Goal: Task Accomplishment & Management: Manage account settings

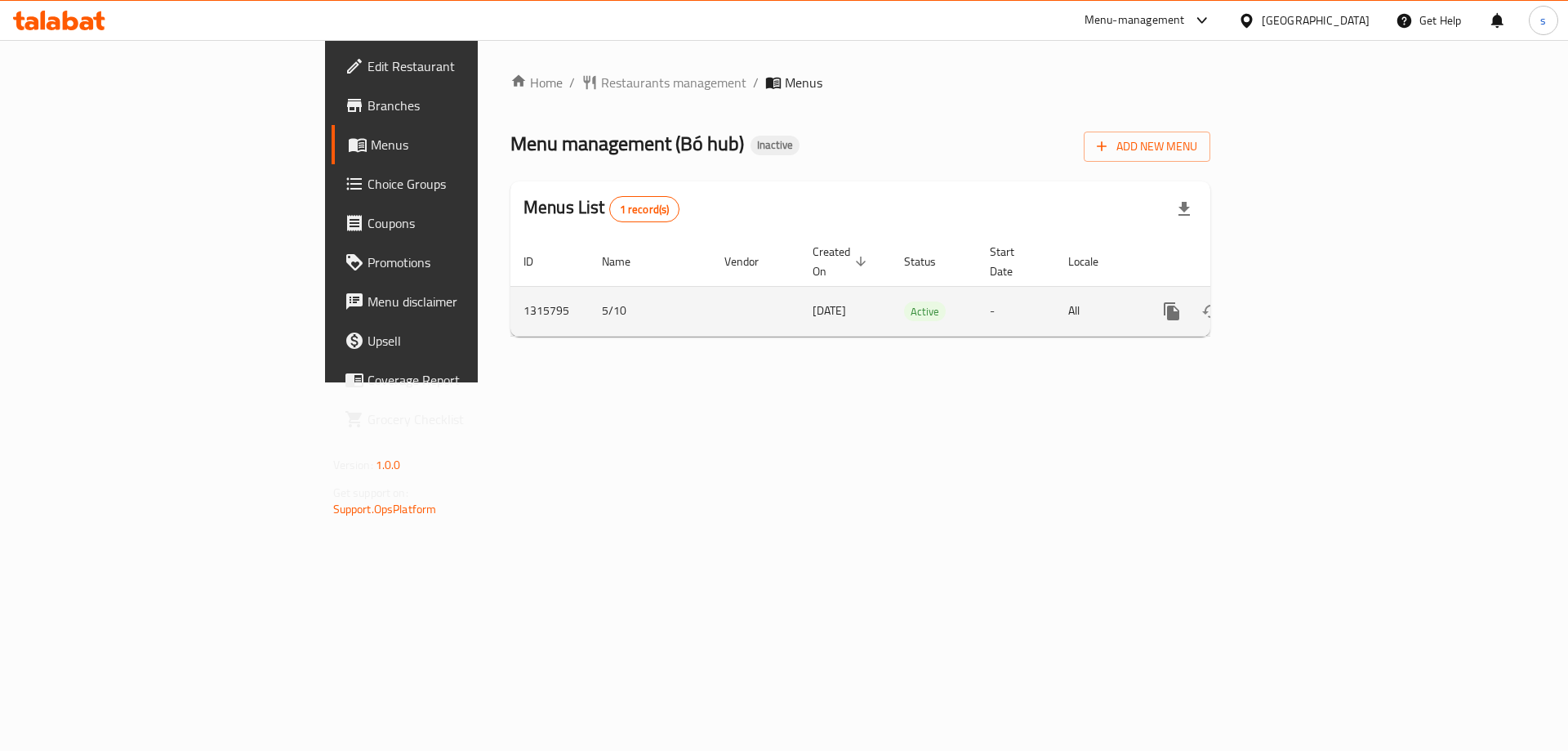
click at [1300, 302] on icon "enhanced table" at bounding box center [1289, 312] width 20 height 20
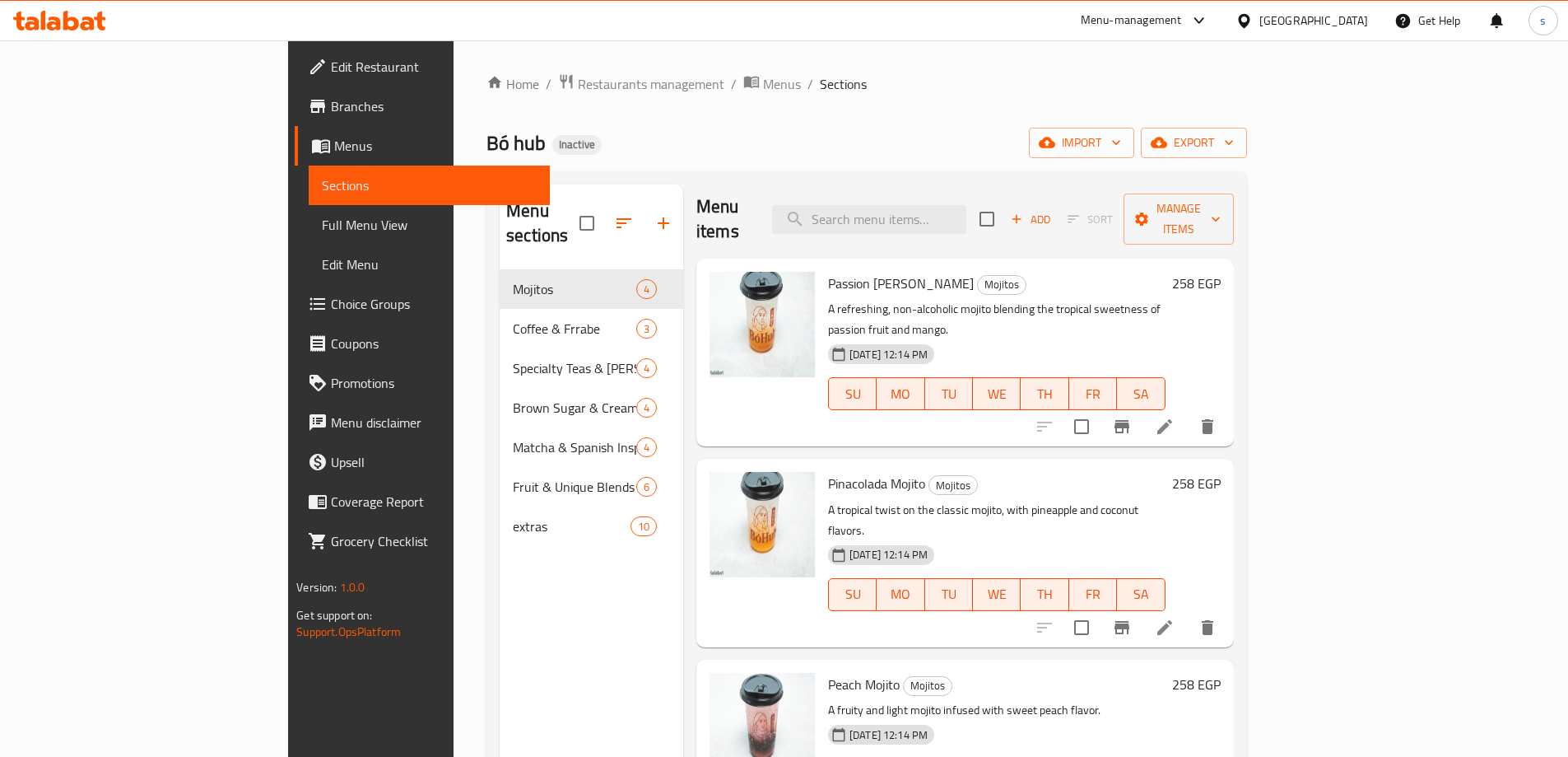
click at [331, 98] on span "Branches" at bounding box center [433, 106] width 206 height 20
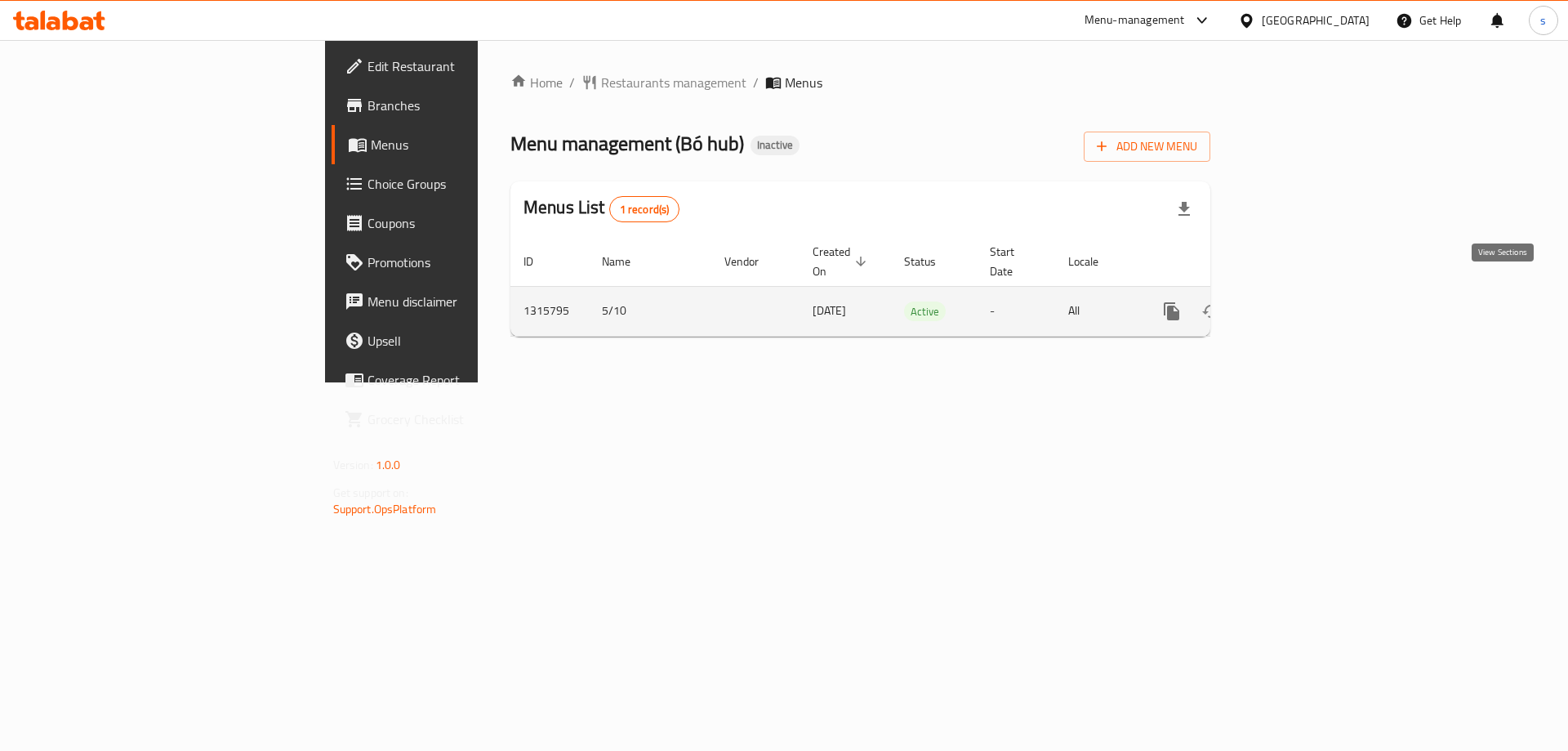
click at [1297, 304] on icon "enhanced table" at bounding box center [1289, 311] width 15 height 15
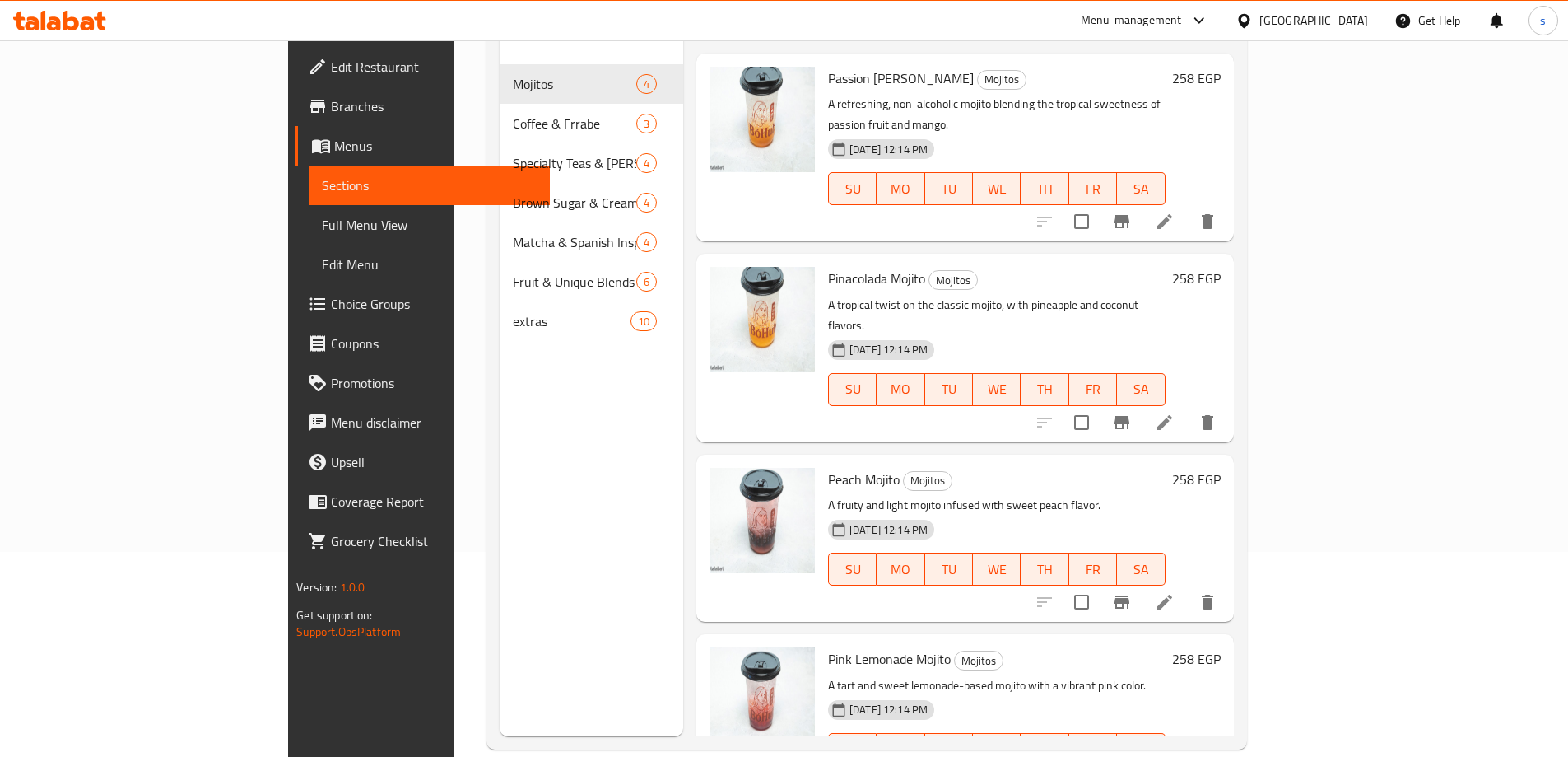
scroll to position [230, 0]
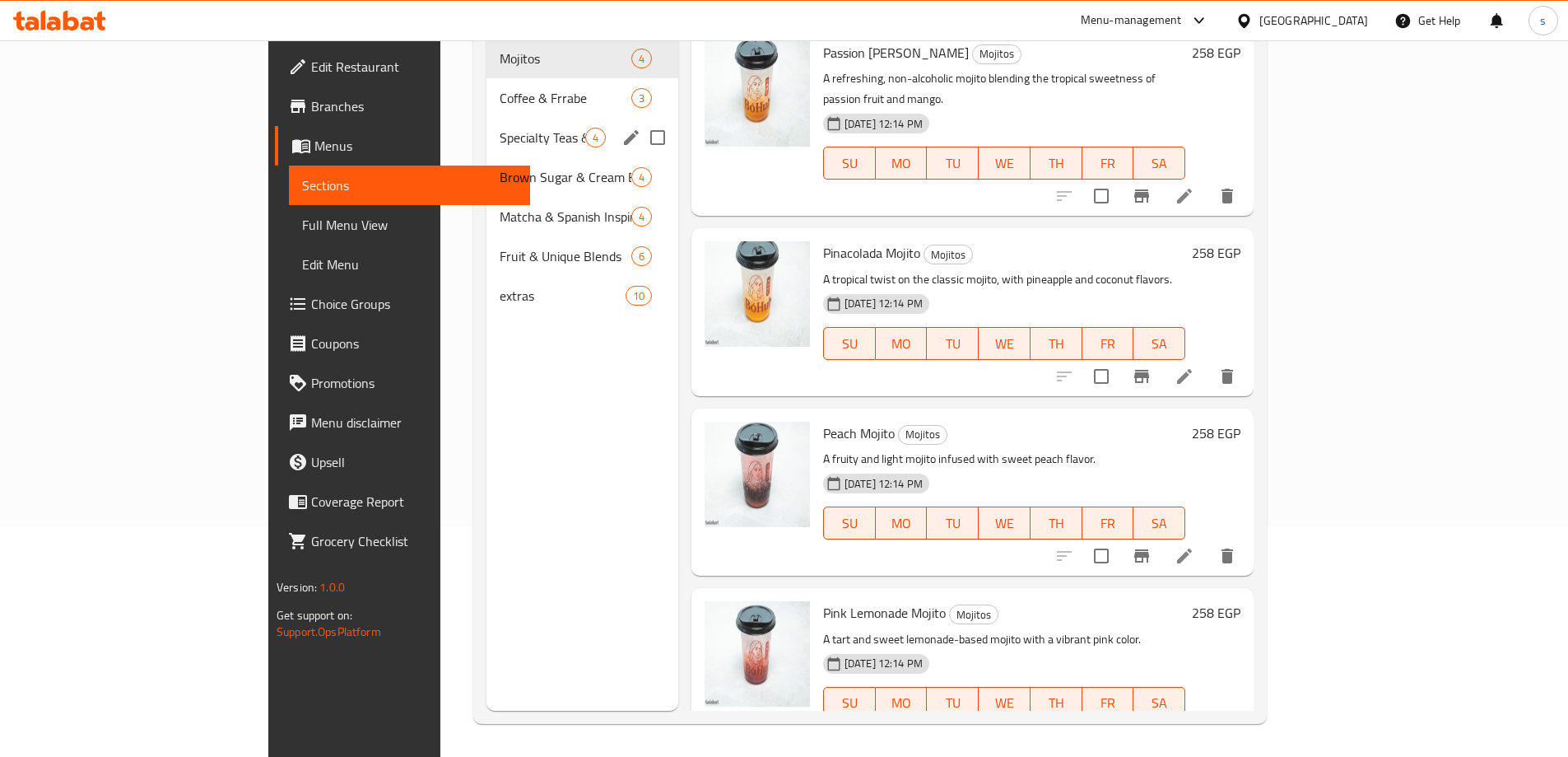
click at [486, 123] on div "Specialty Teas & Boba Drinks 4" at bounding box center [582, 138] width 192 height 39
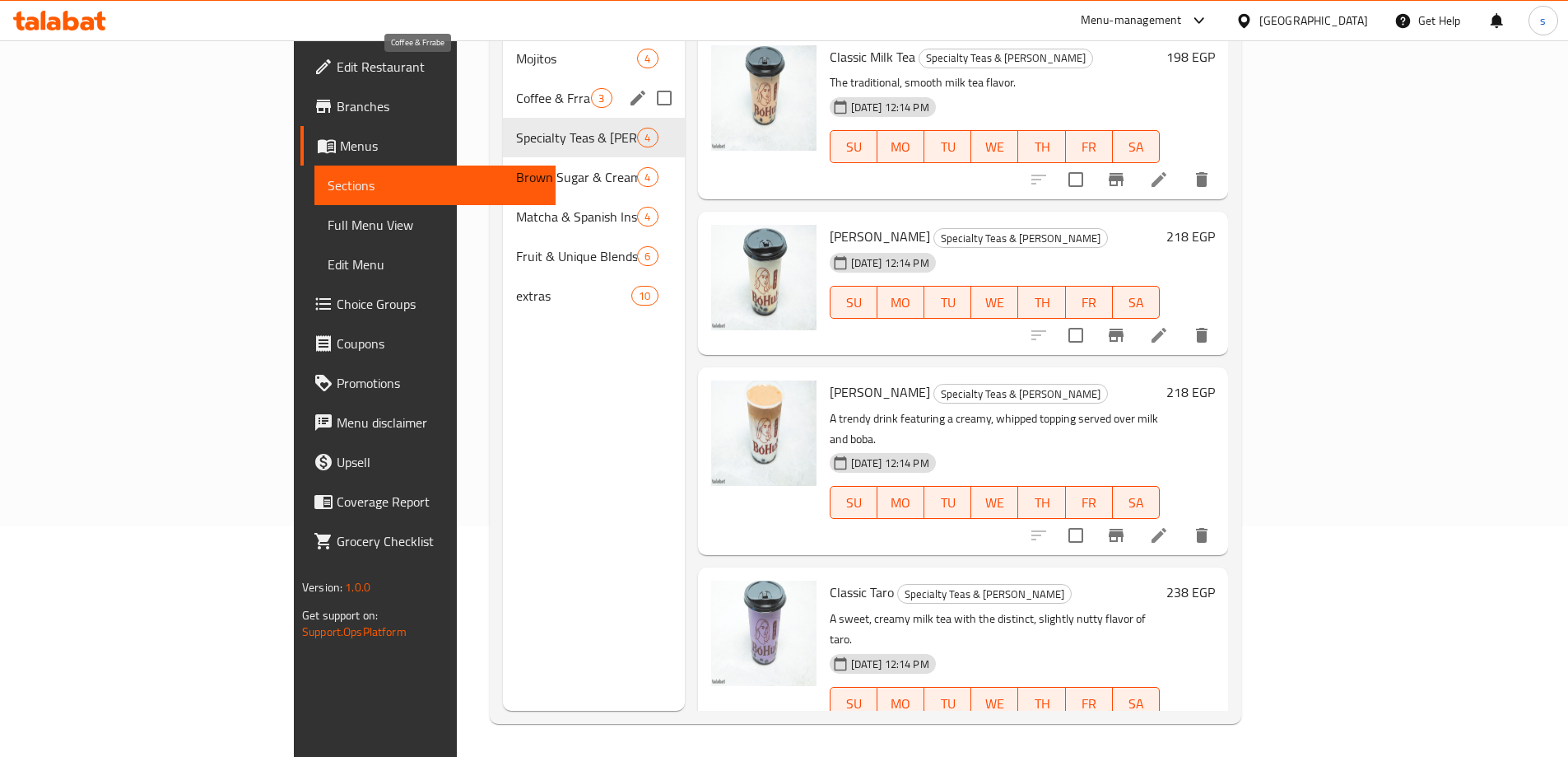
click at [516, 88] on span "Coffee & Frrabe" at bounding box center [553, 97] width 75 height 20
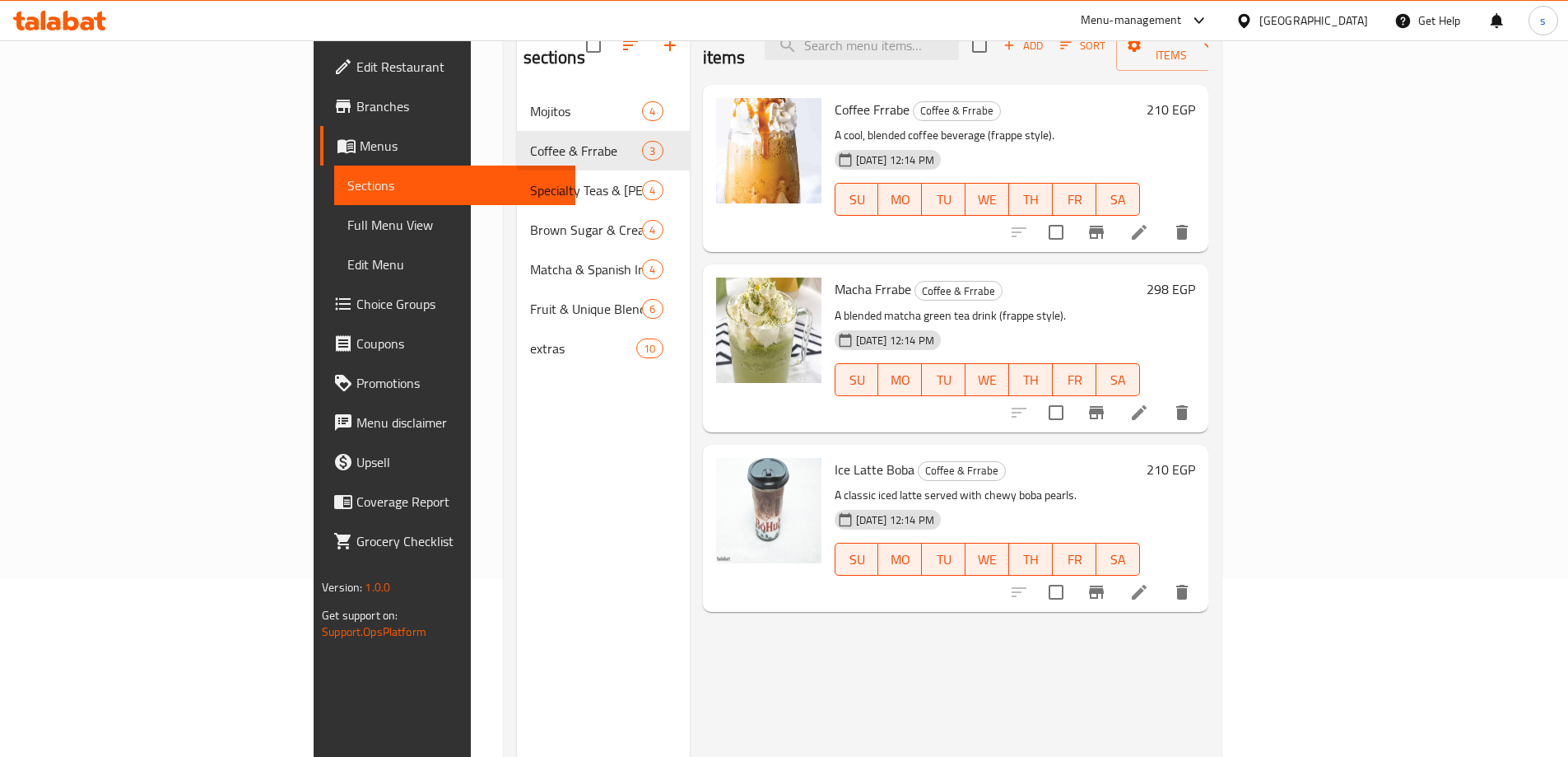
scroll to position [149, 0]
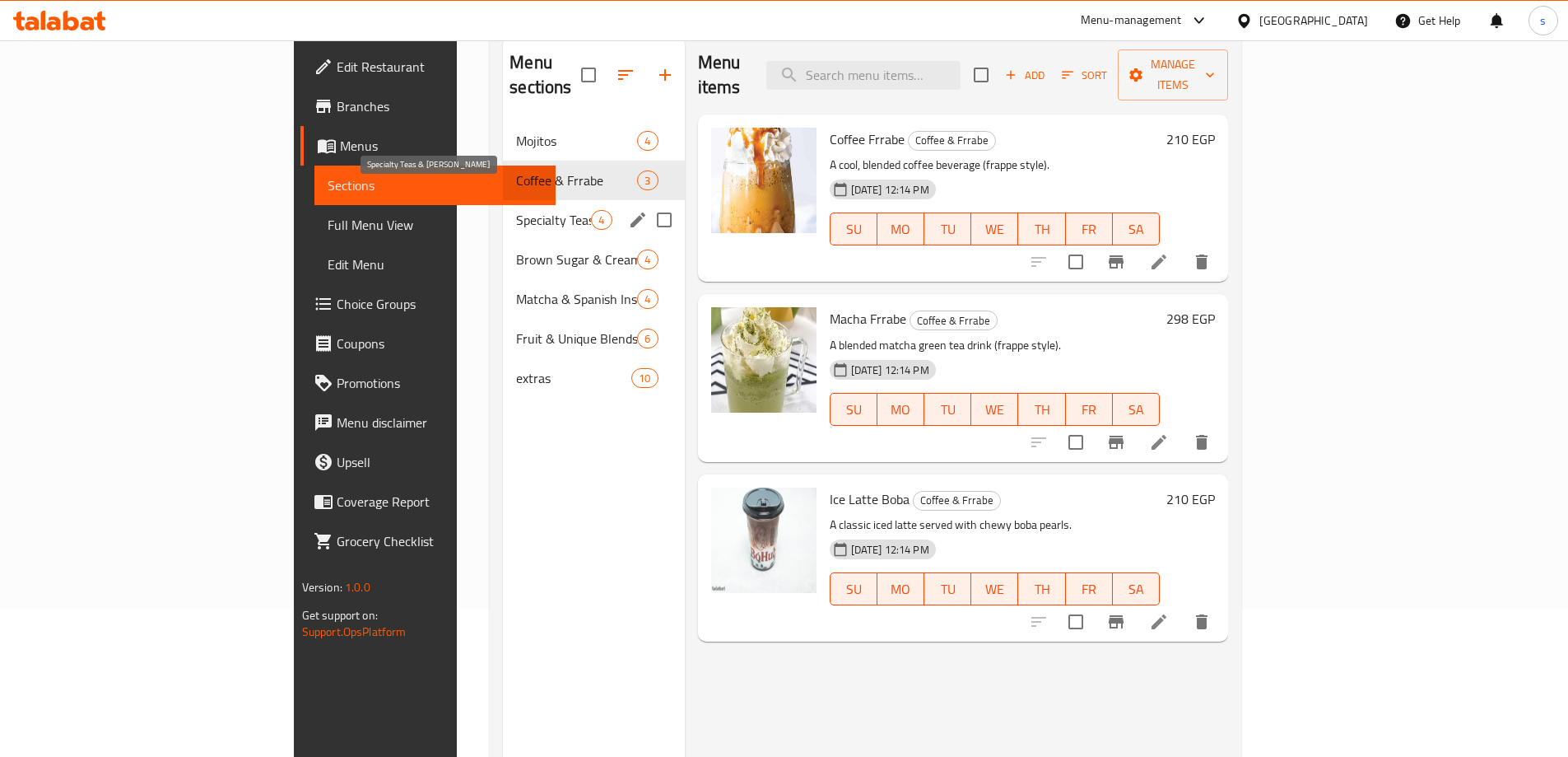
click at [516, 210] on span "Specialty Teas & Boba Drinks" at bounding box center [553, 220] width 75 height 20
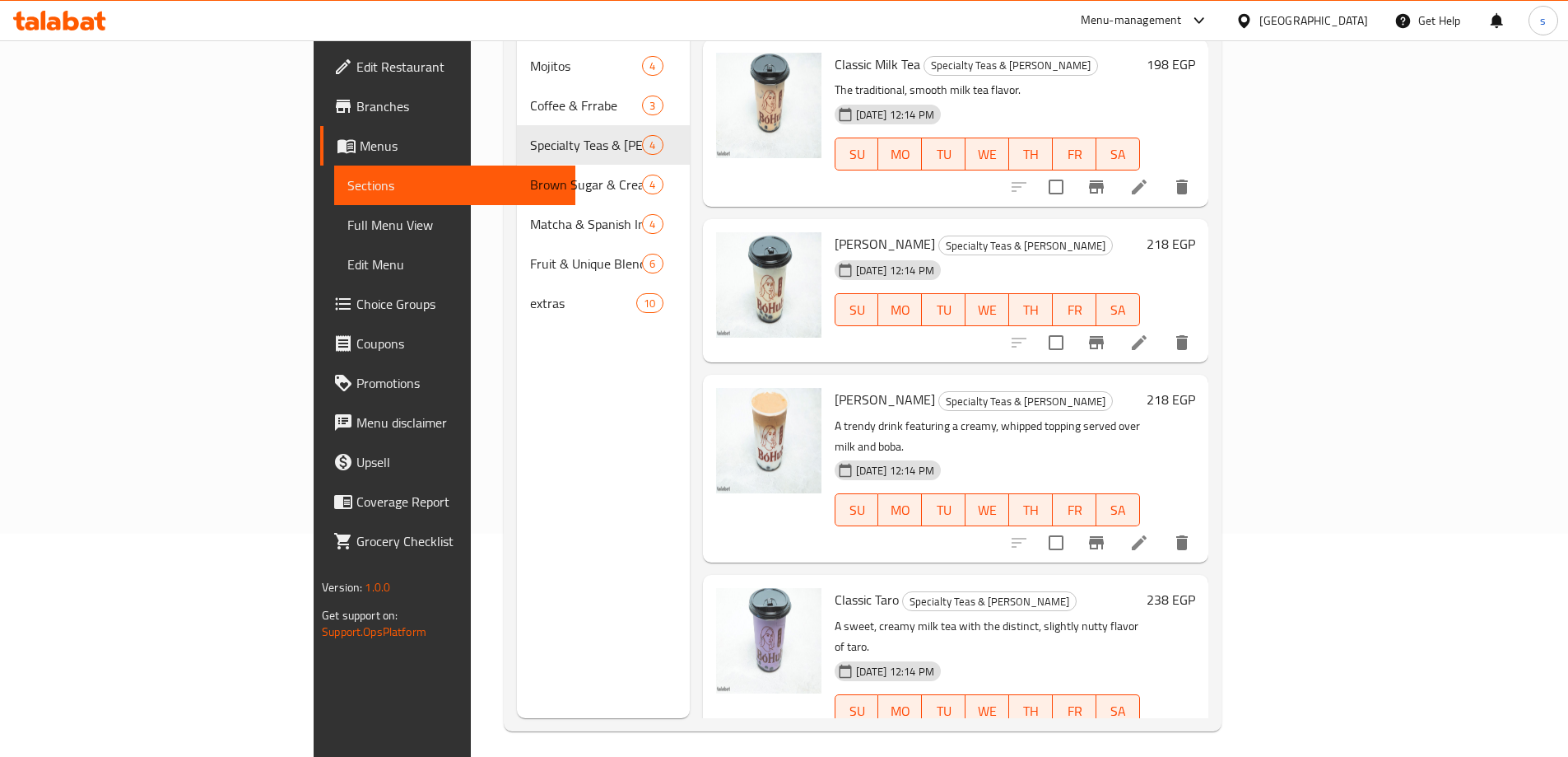
scroll to position [230, 0]
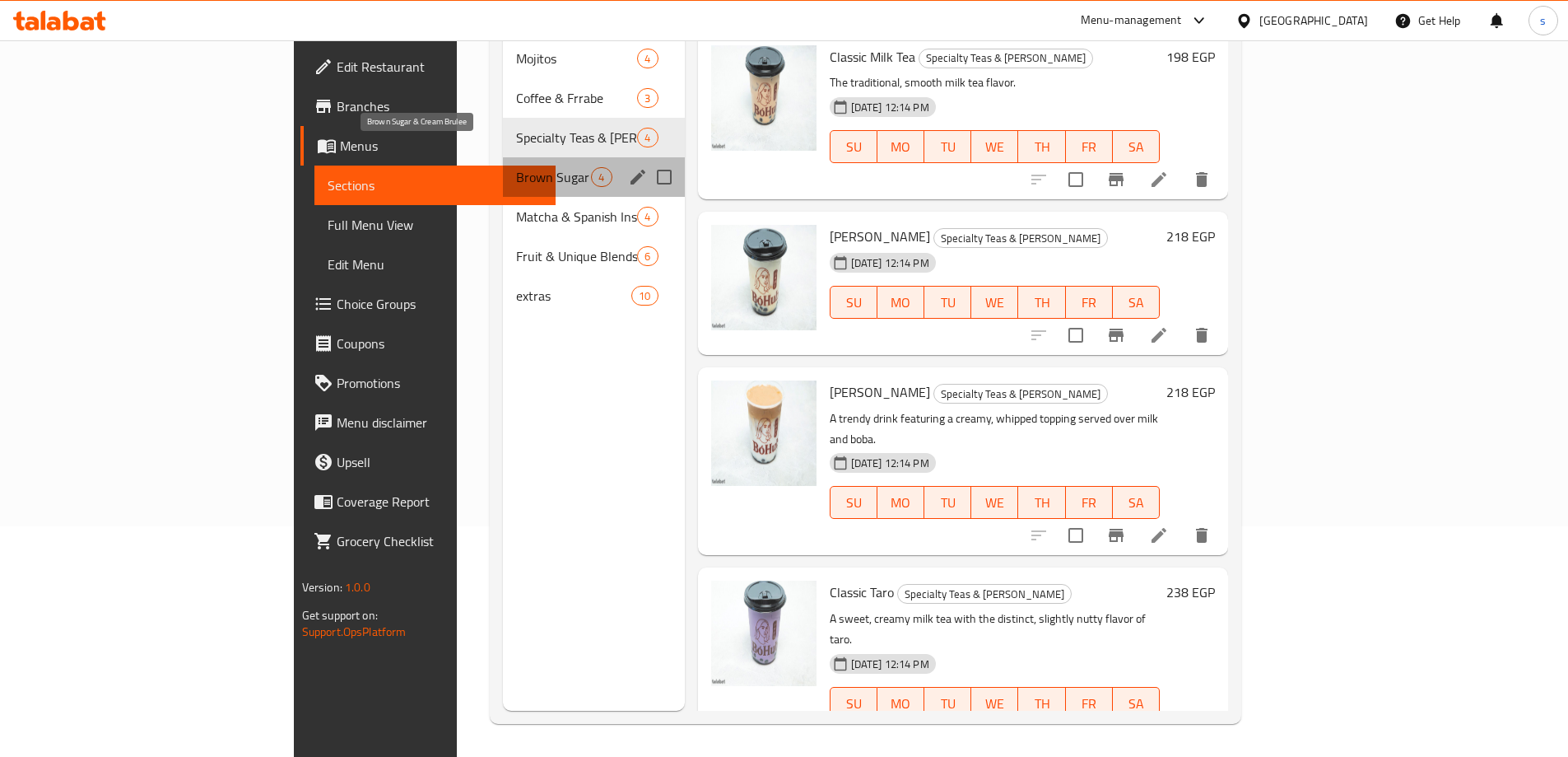
click at [516, 167] on span "Brown Sugar & Cream Brulee" at bounding box center [553, 177] width 75 height 20
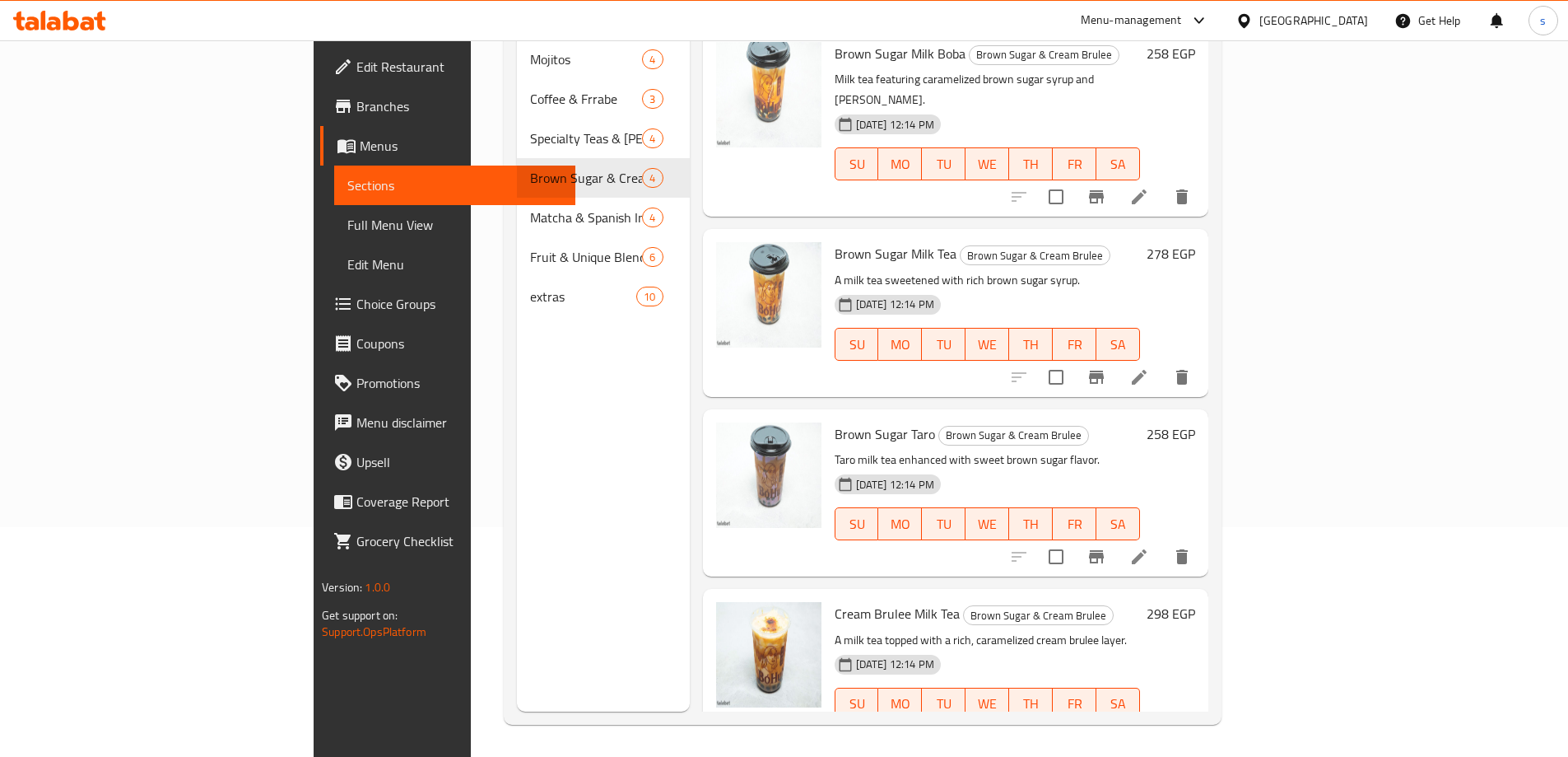
scroll to position [230, 0]
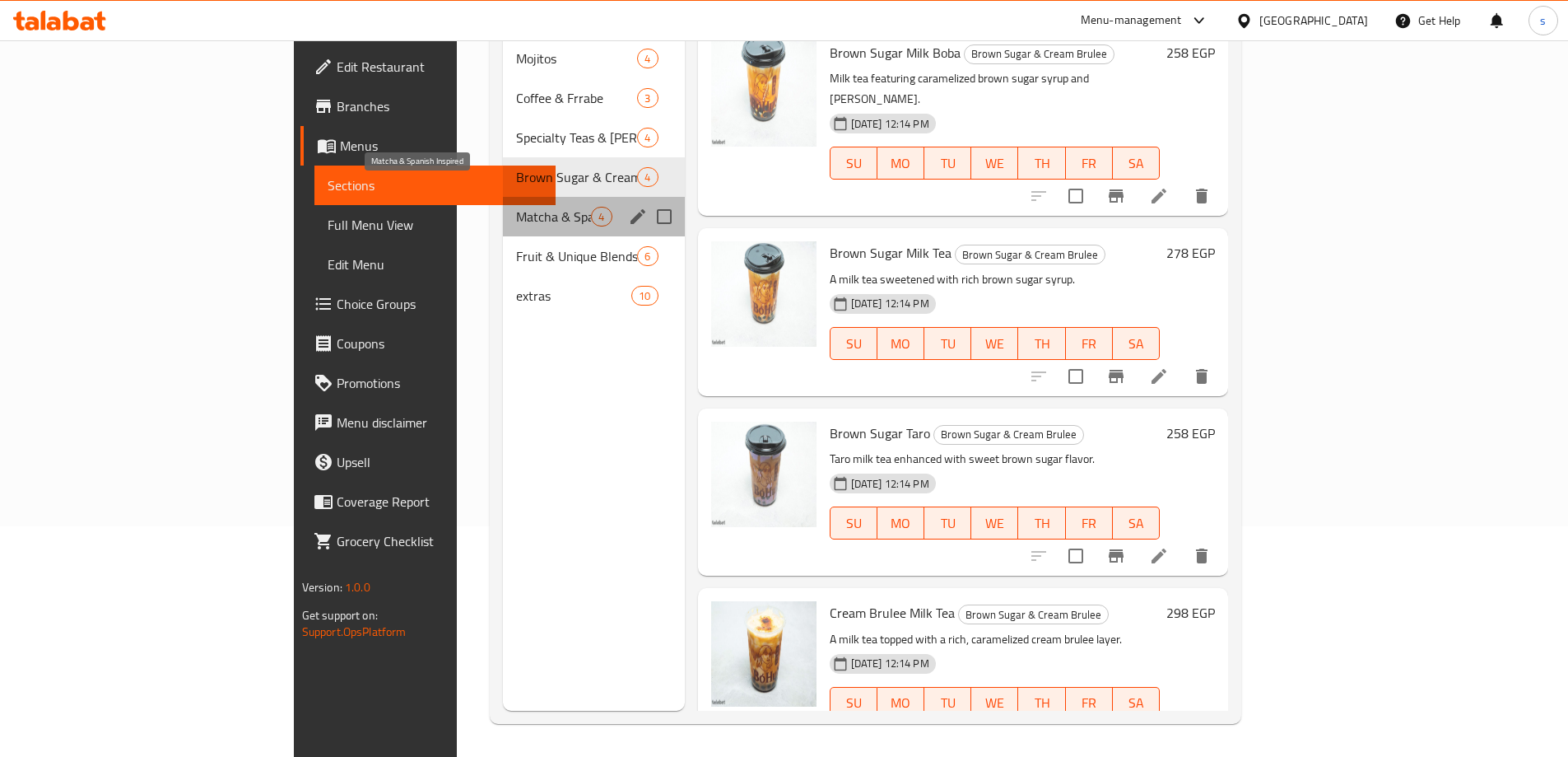
click at [516, 207] on span "Matcha & Spanish Inspired" at bounding box center [553, 217] width 75 height 20
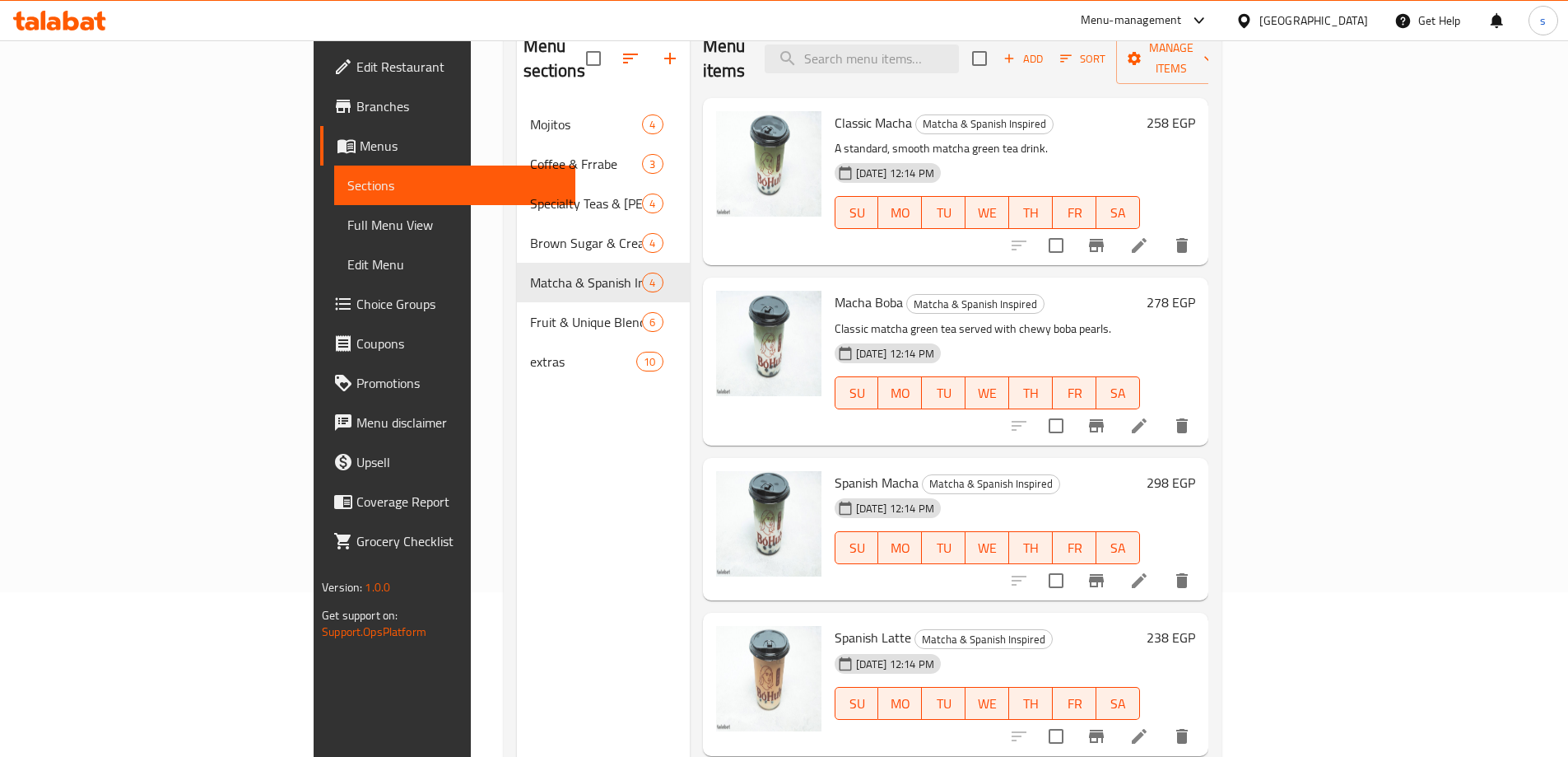
scroll to position [230, 0]
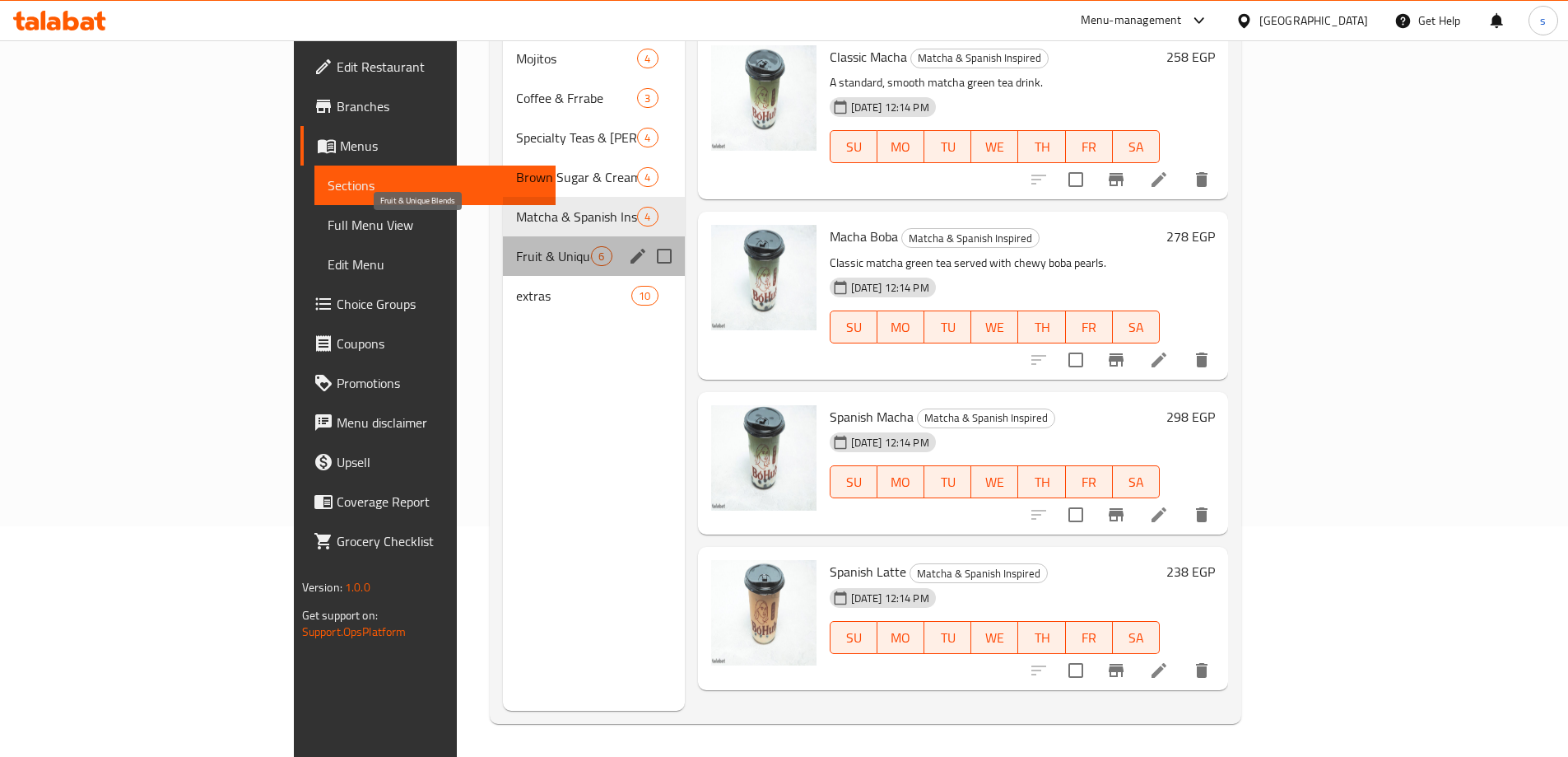
click at [516, 246] on span "Fruit & Unique Blends" at bounding box center [553, 256] width 75 height 20
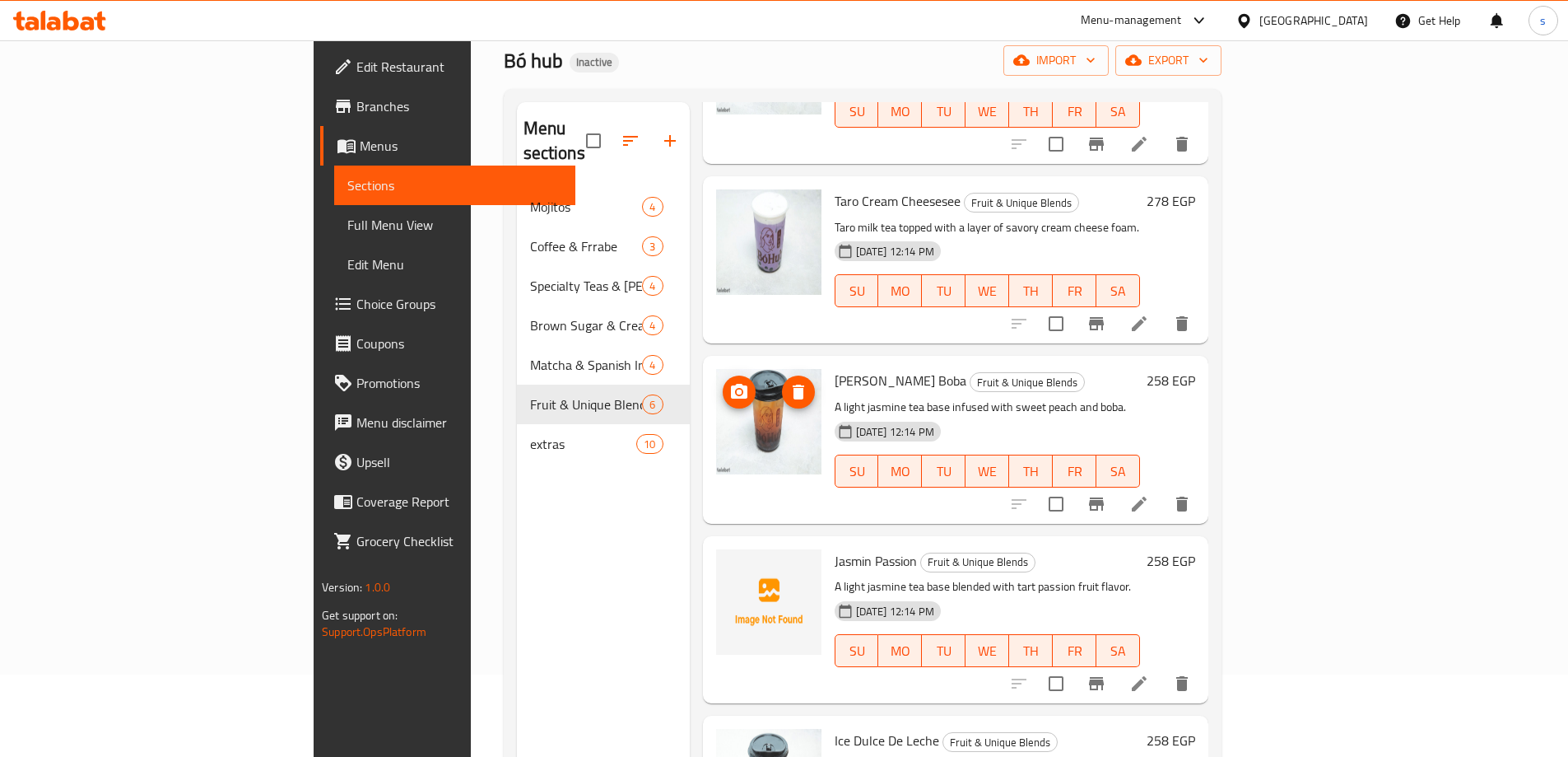
scroll to position [164, 0]
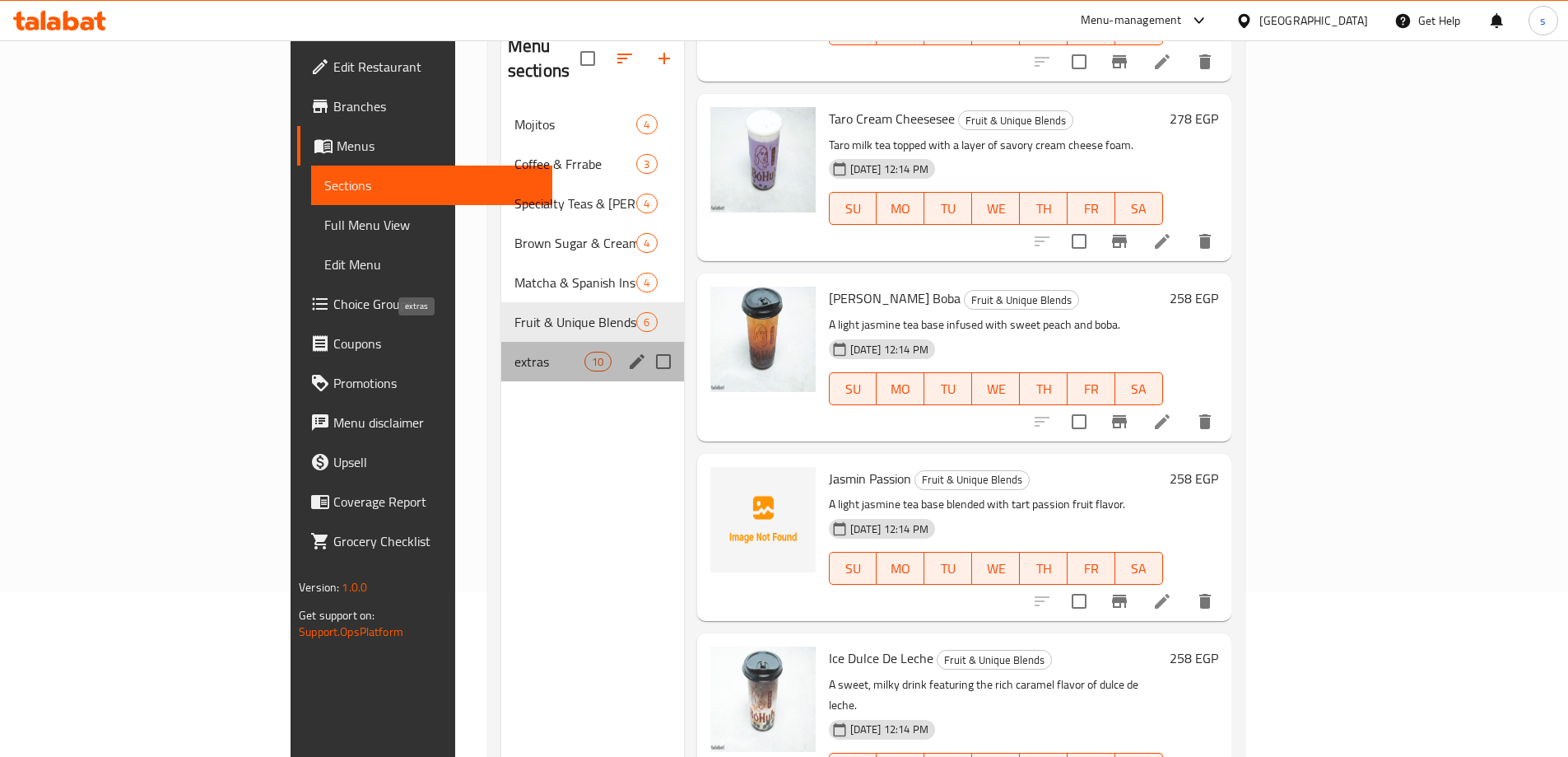
click at [515, 351] on span "extras" at bounding box center [549, 361] width 70 height 20
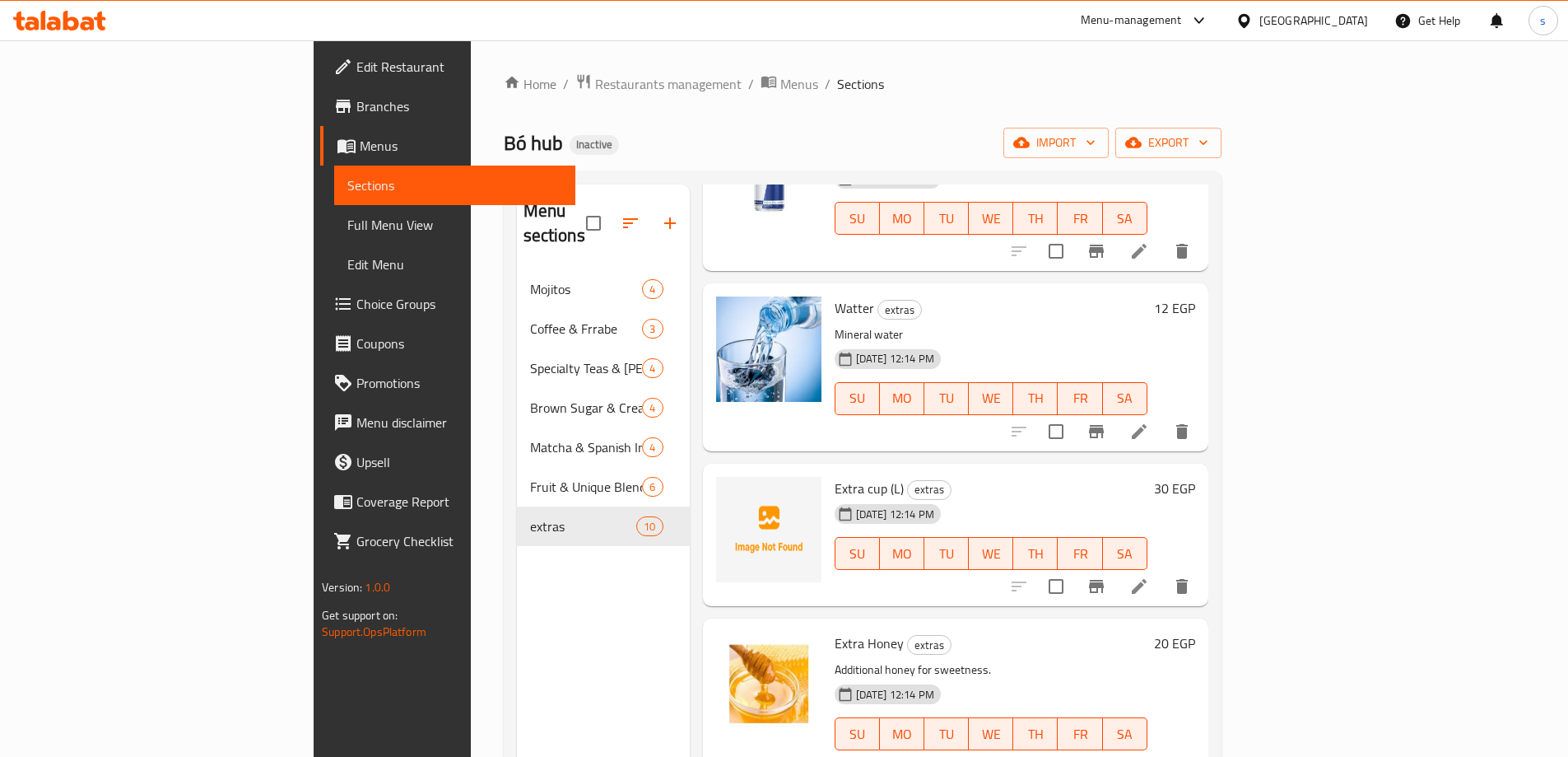
click at [470, 108] on div "Home / Restaurants management / Menus / Sections Bó hub Inactive import export …" at bounding box center [862, 514] width 784 height 947
click at [347, 234] on span "Full Menu View" at bounding box center [455, 224] width 215 height 20
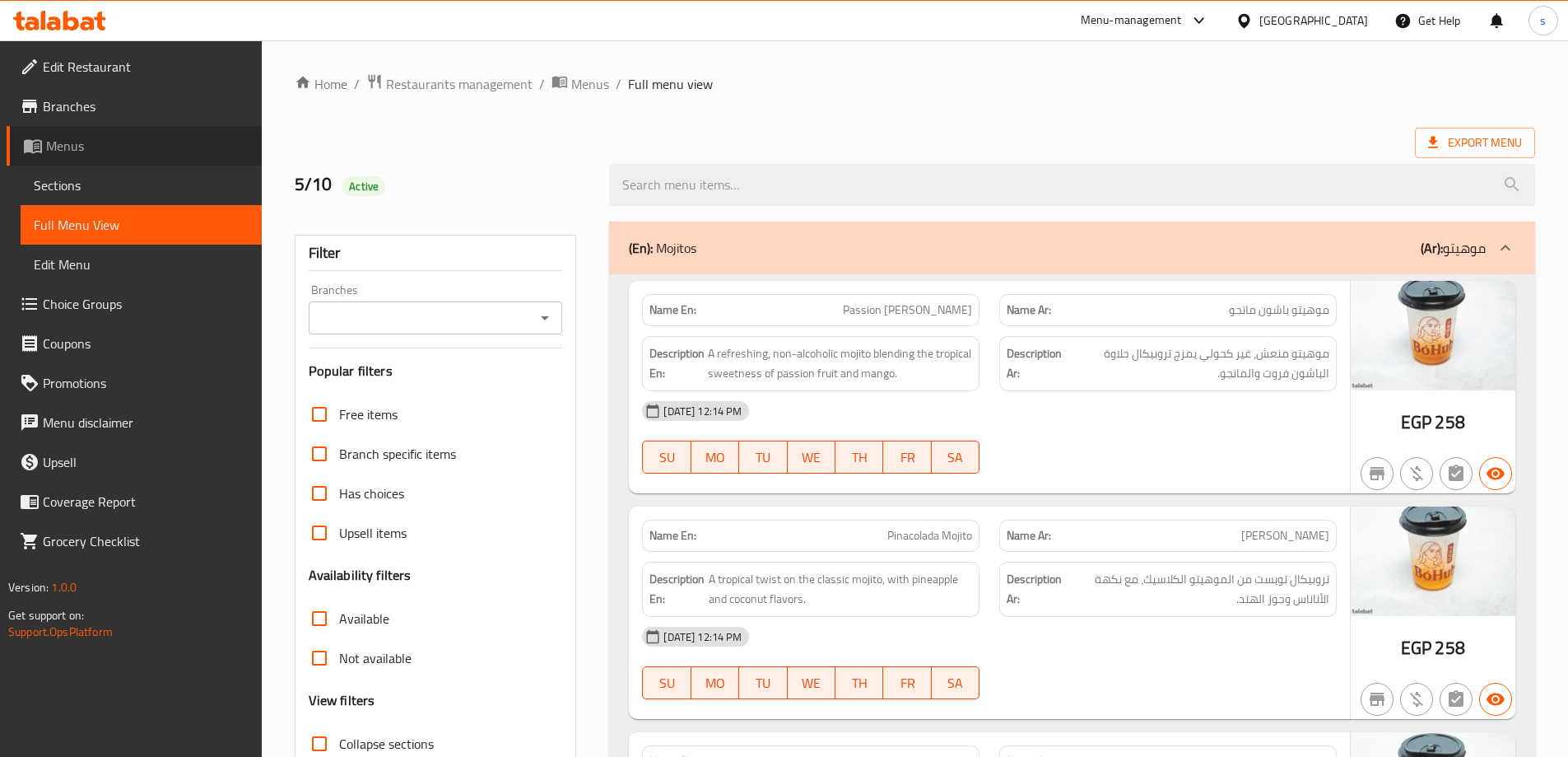
click at [104, 138] on span "Menus" at bounding box center [148, 146] width 203 height 20
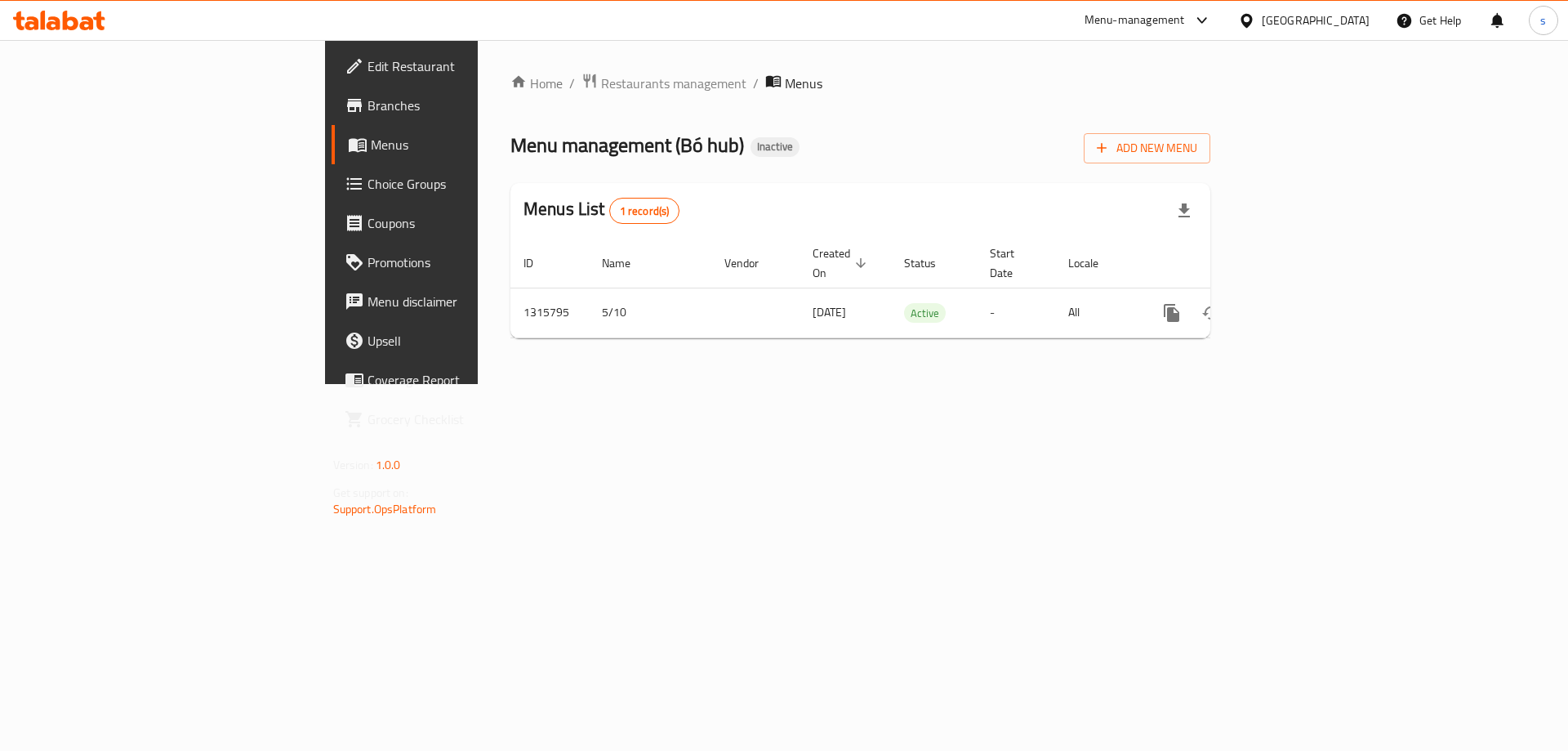
click at [1349, 31] on div "[GEOGRAPHIC_DATA]" at bounding box center [1302, 21] width 157 height 39
click at [1343, 25] on div "[GEOGRAPHIC_DATA]" at bounding box center [1315, 21] width 107 height 18
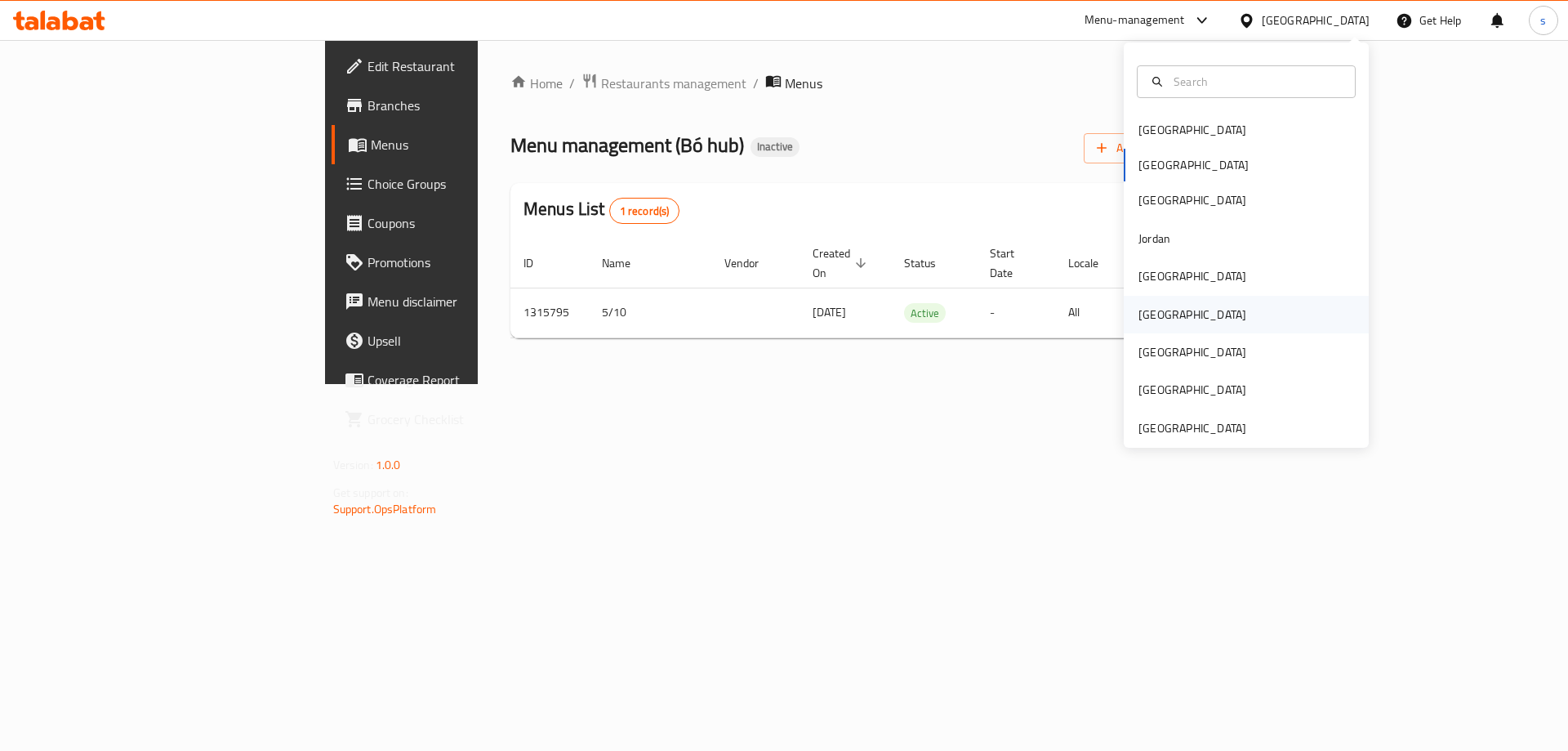
click at [1164, 308] on div "[GEOGRAPHIC_DATA]" at bounding box center [1191, 314] width 134 height 37
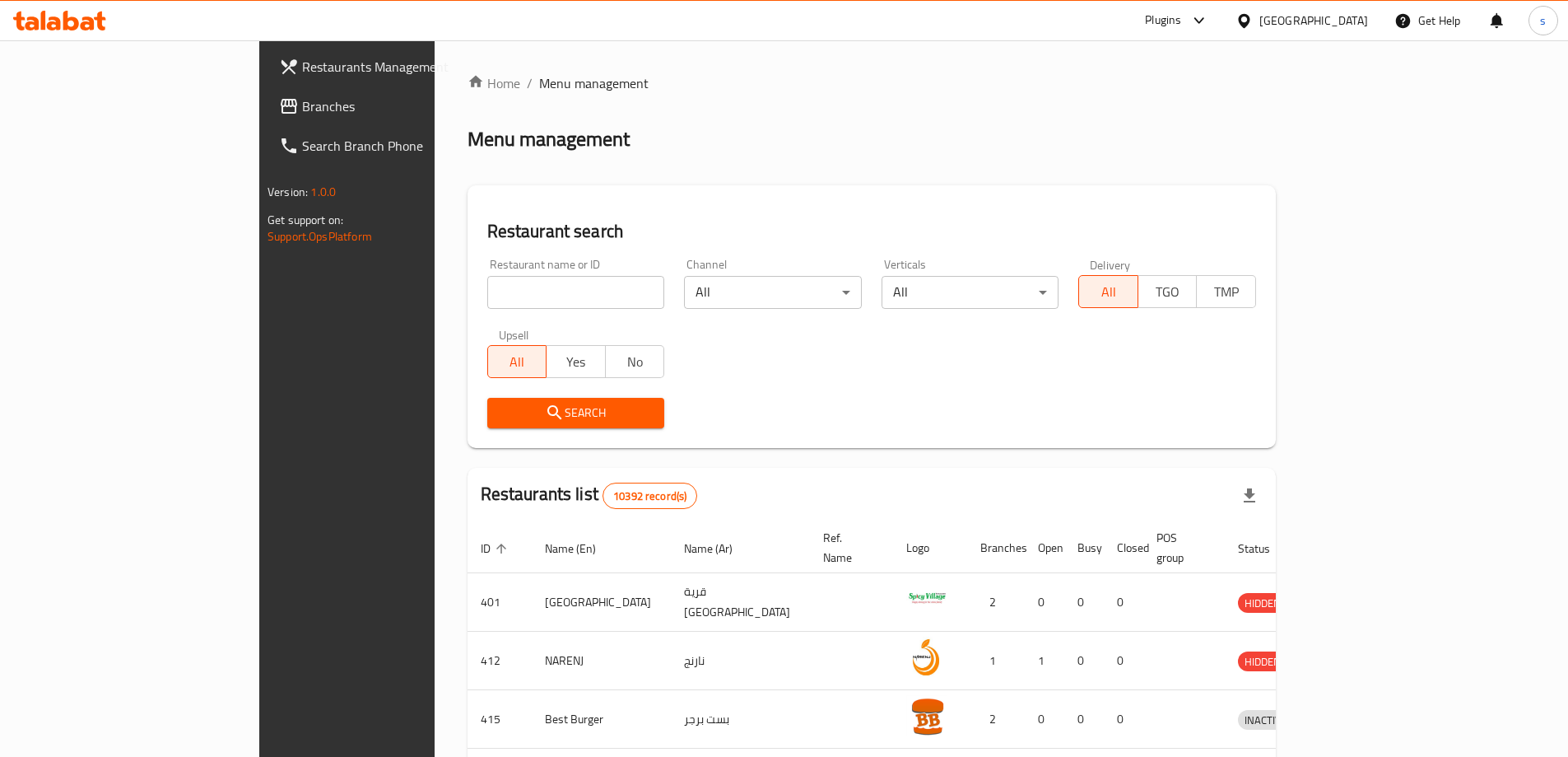
click at [1250, 24] on icon at bounding box center [1244, 20] width 12 height 14
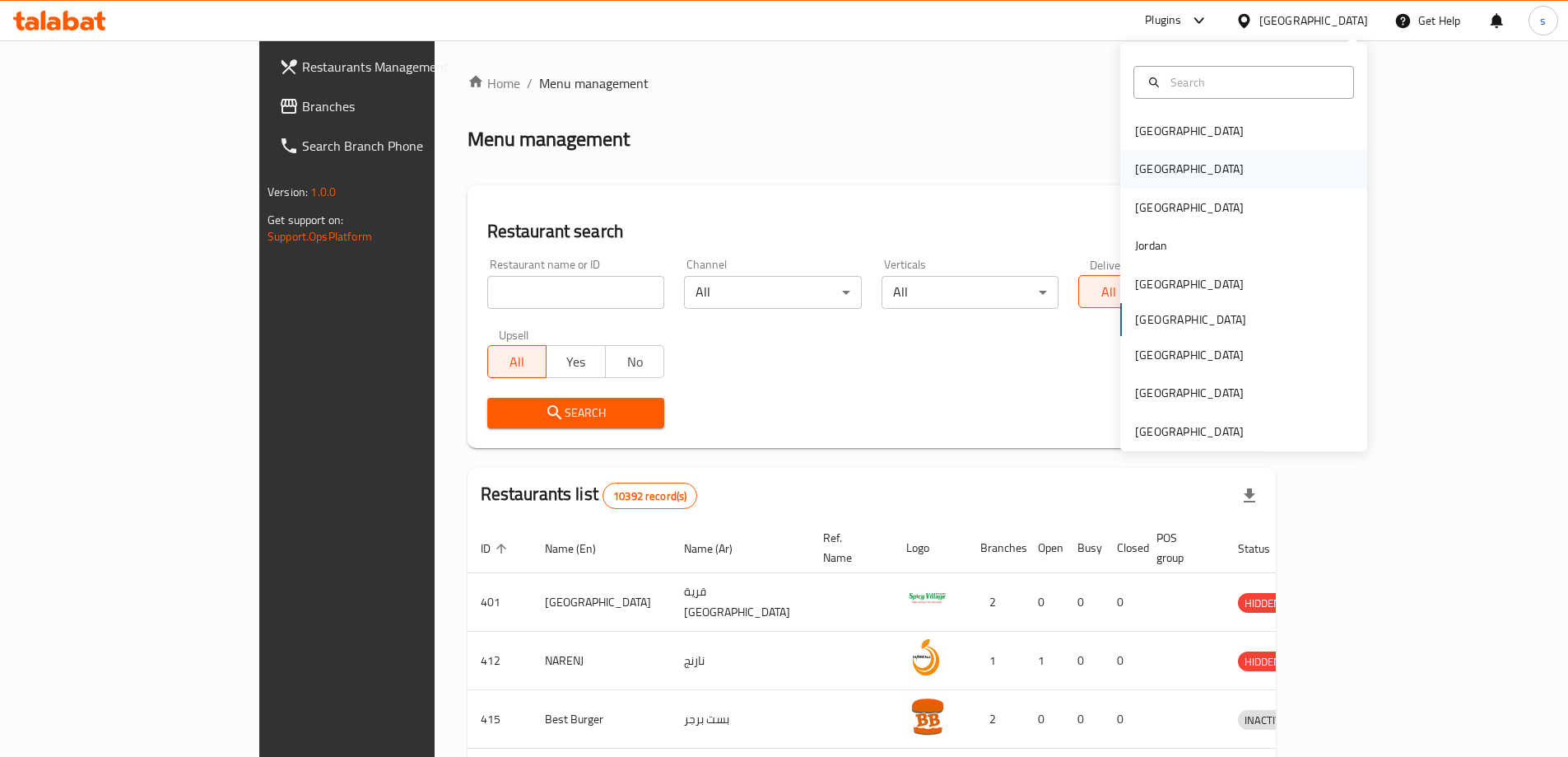
click at [1154, 173] on div "[GEOGRAPHIC_DATA]" at bounding box center [1189, 168] width 135 height 37
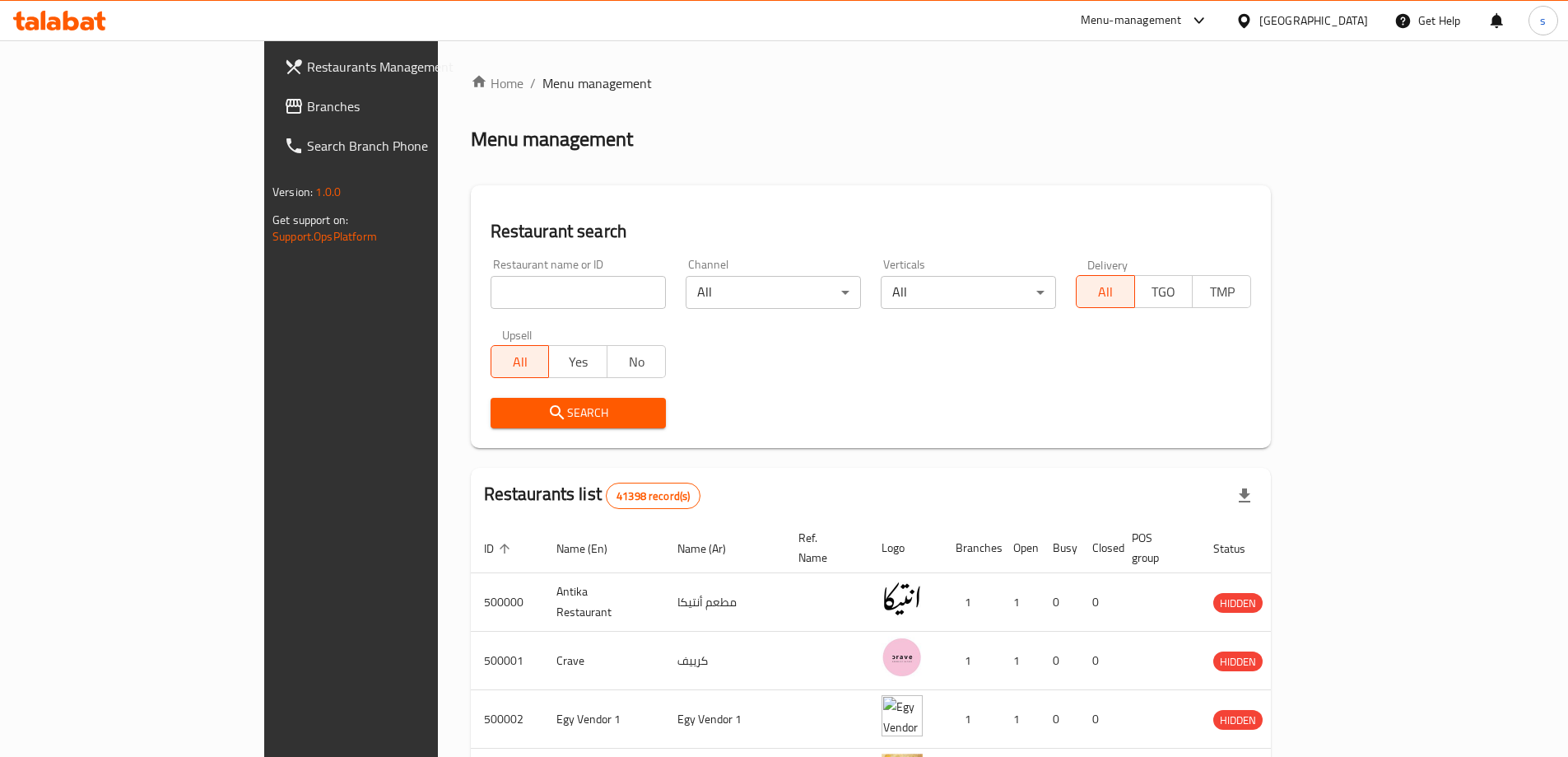
click at [993, 175] on div "Home / Menu management Menu management Restaurant search Restaurant name or ID …" at bounding box center [870, 630] width 800 height 1114
click at [1260, 25] on div at bounding box center [1247, 21] width 24 height 18
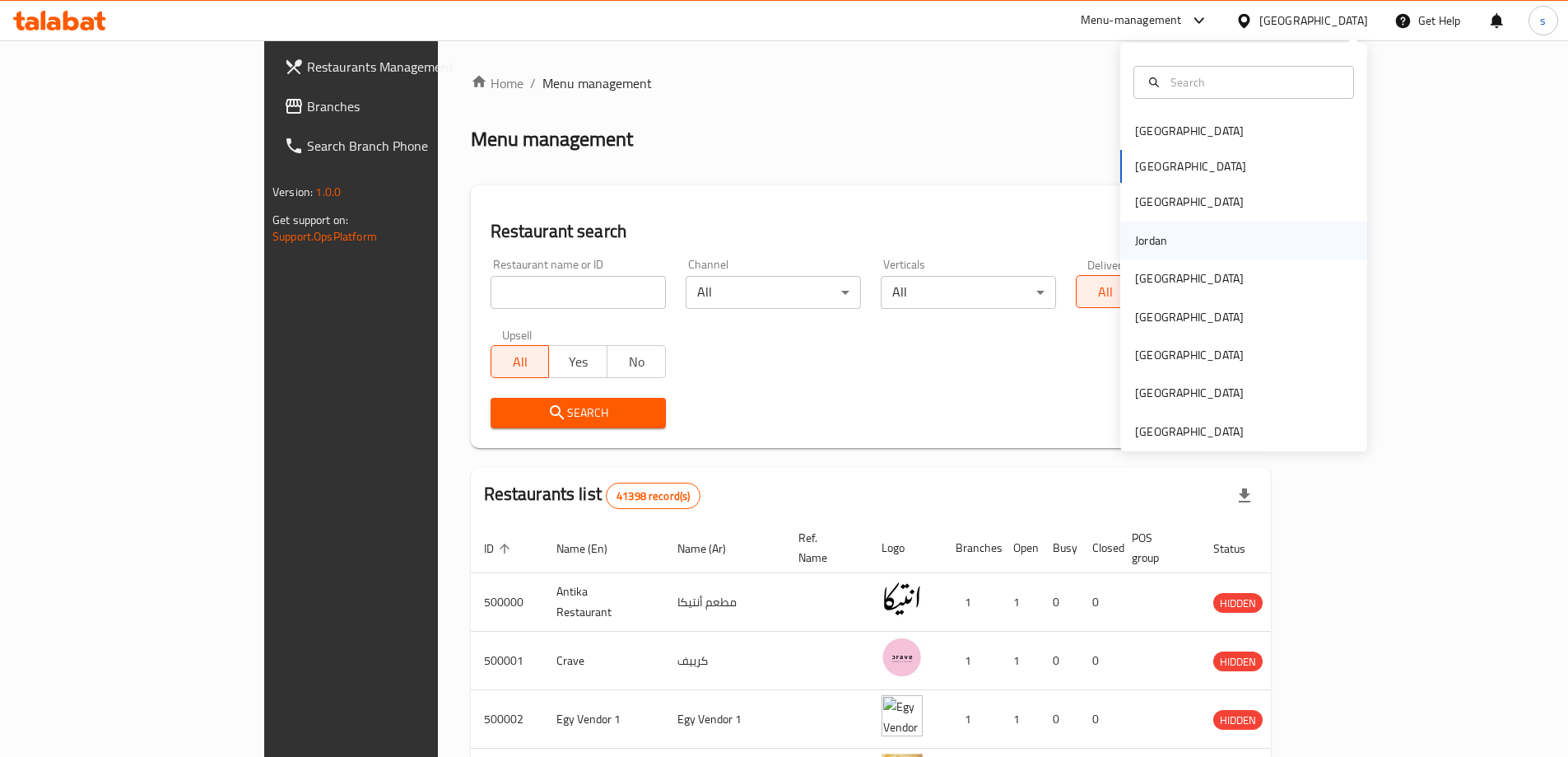
click at [1150, 244] on div "Jordan" at bounding box center [1151, 240] width 32 height 18
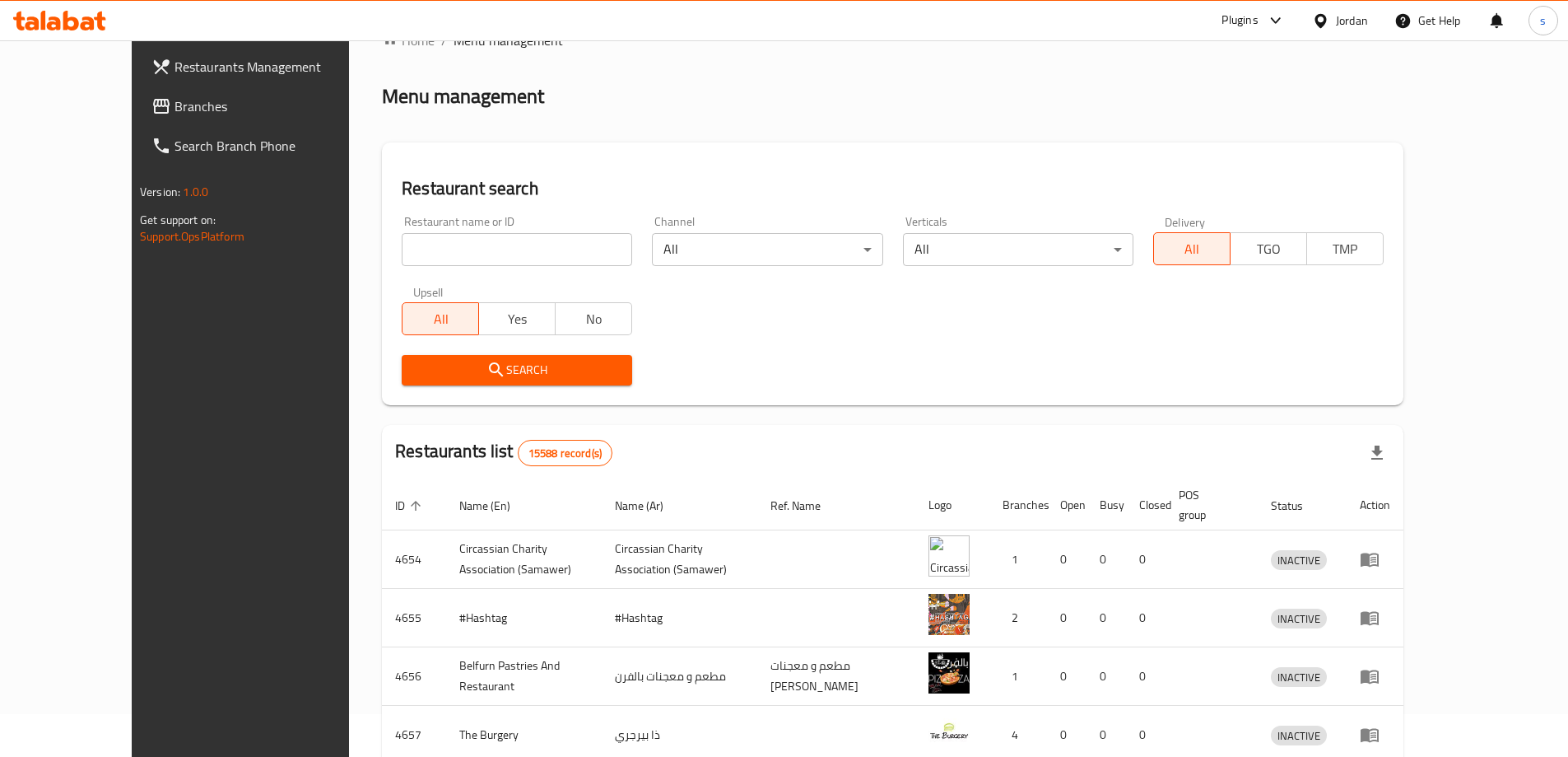
scroll to position [83, 0]
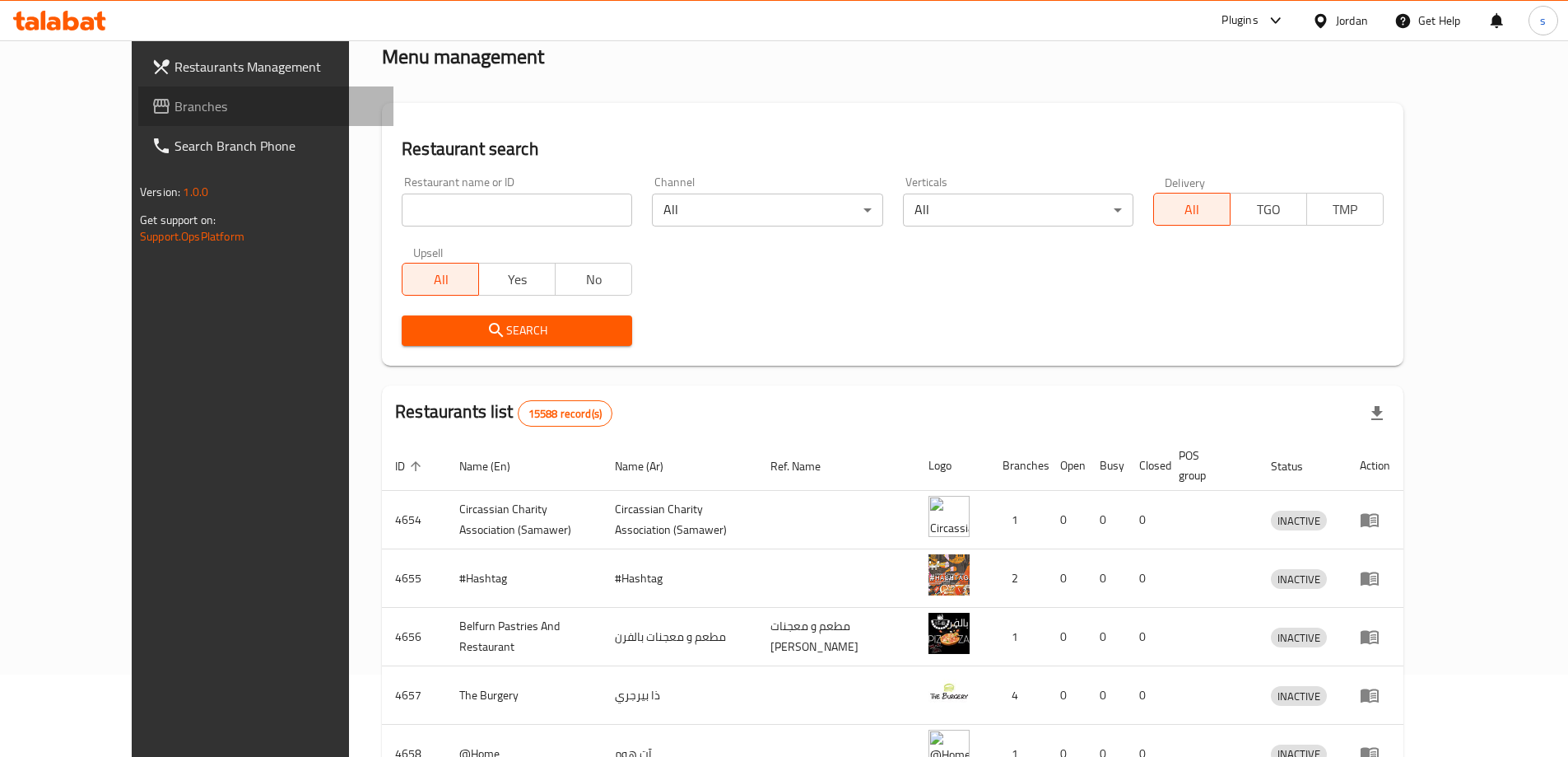
click at [174, 111] on span "Branches" at bounding box center [277, 106] width 206 height 20
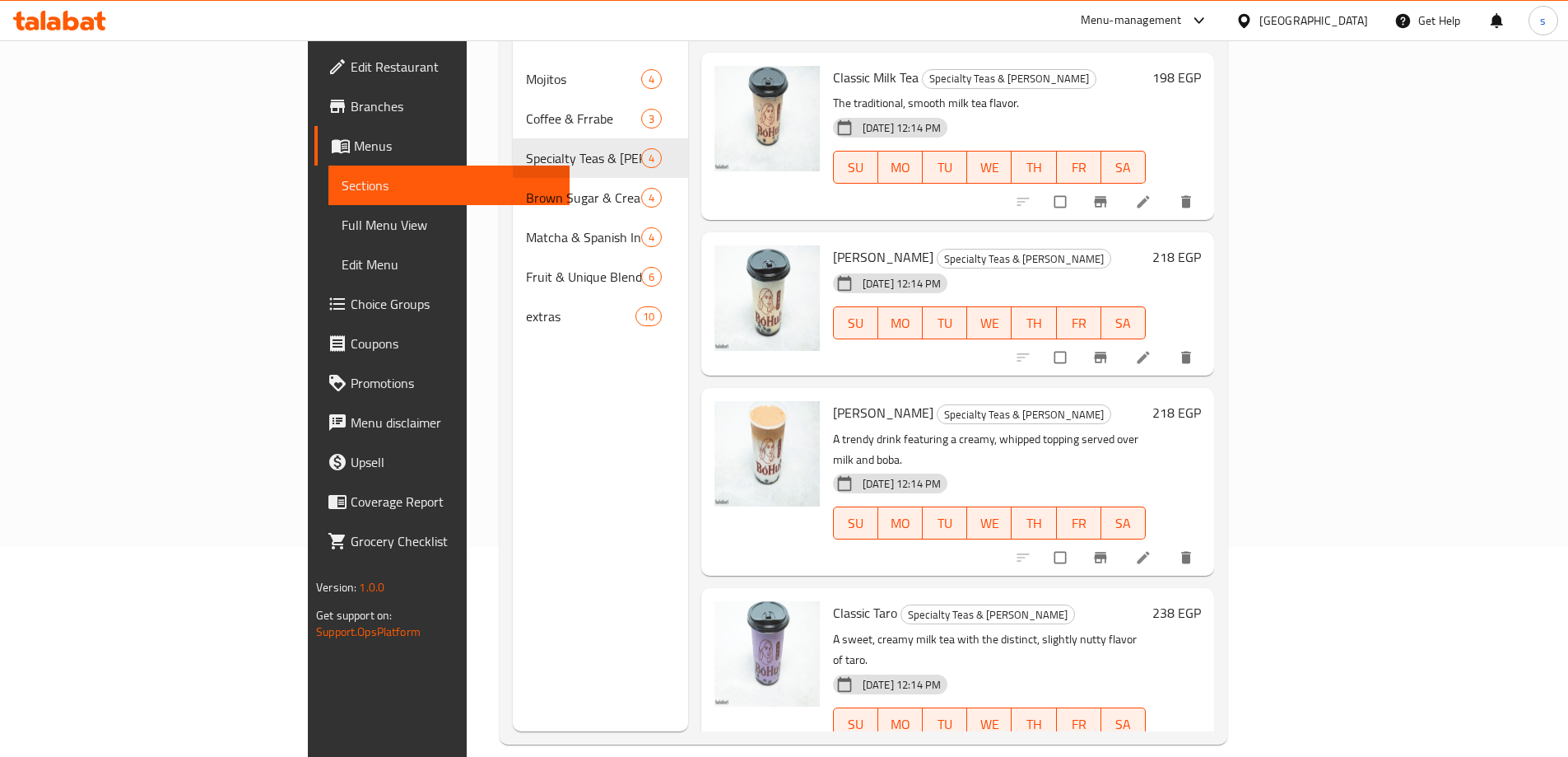
scroll to position [230, 0]
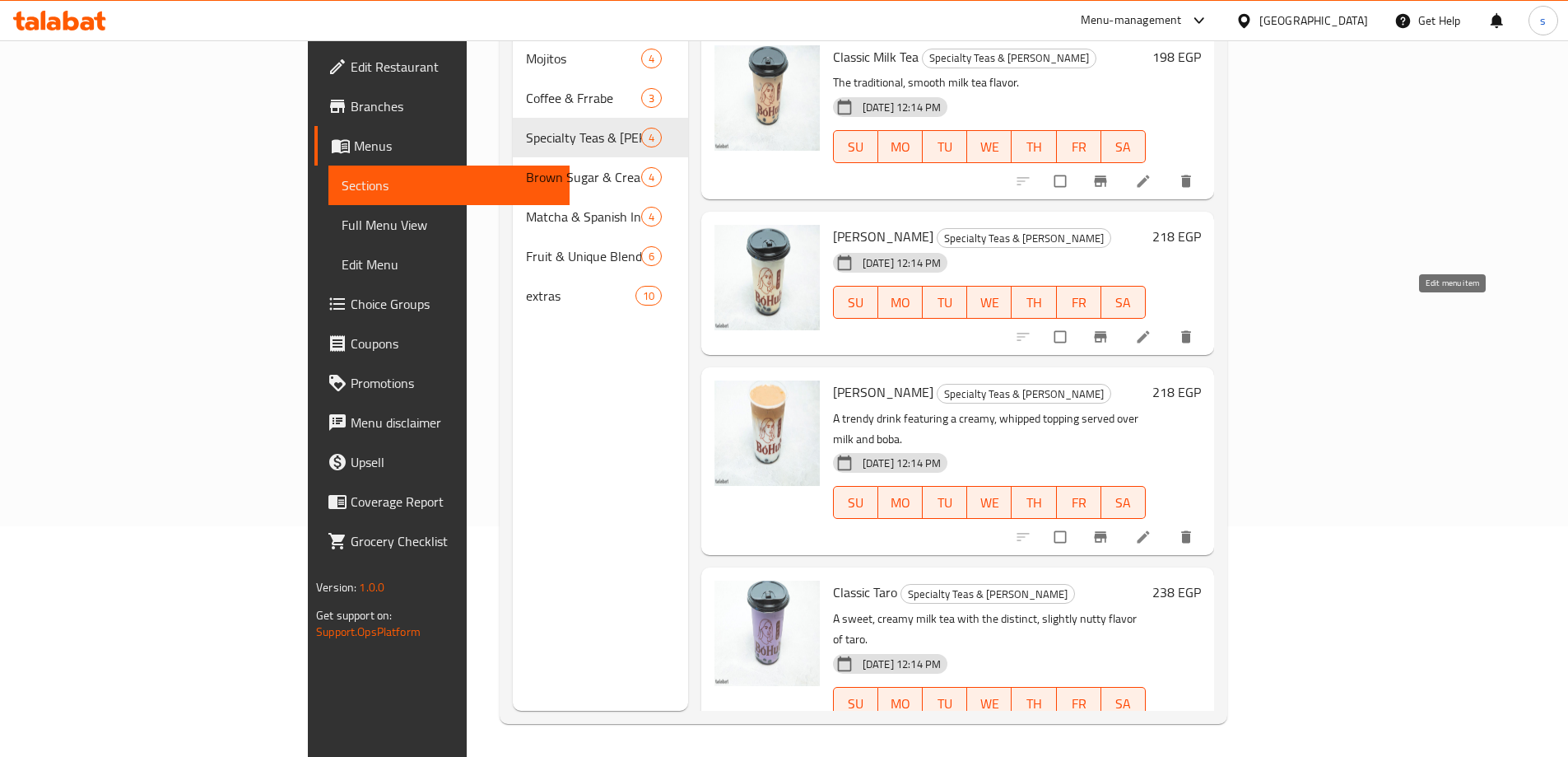
click at [1152, 329] on icon at bounding box center [1143, 337] width 17 height 17
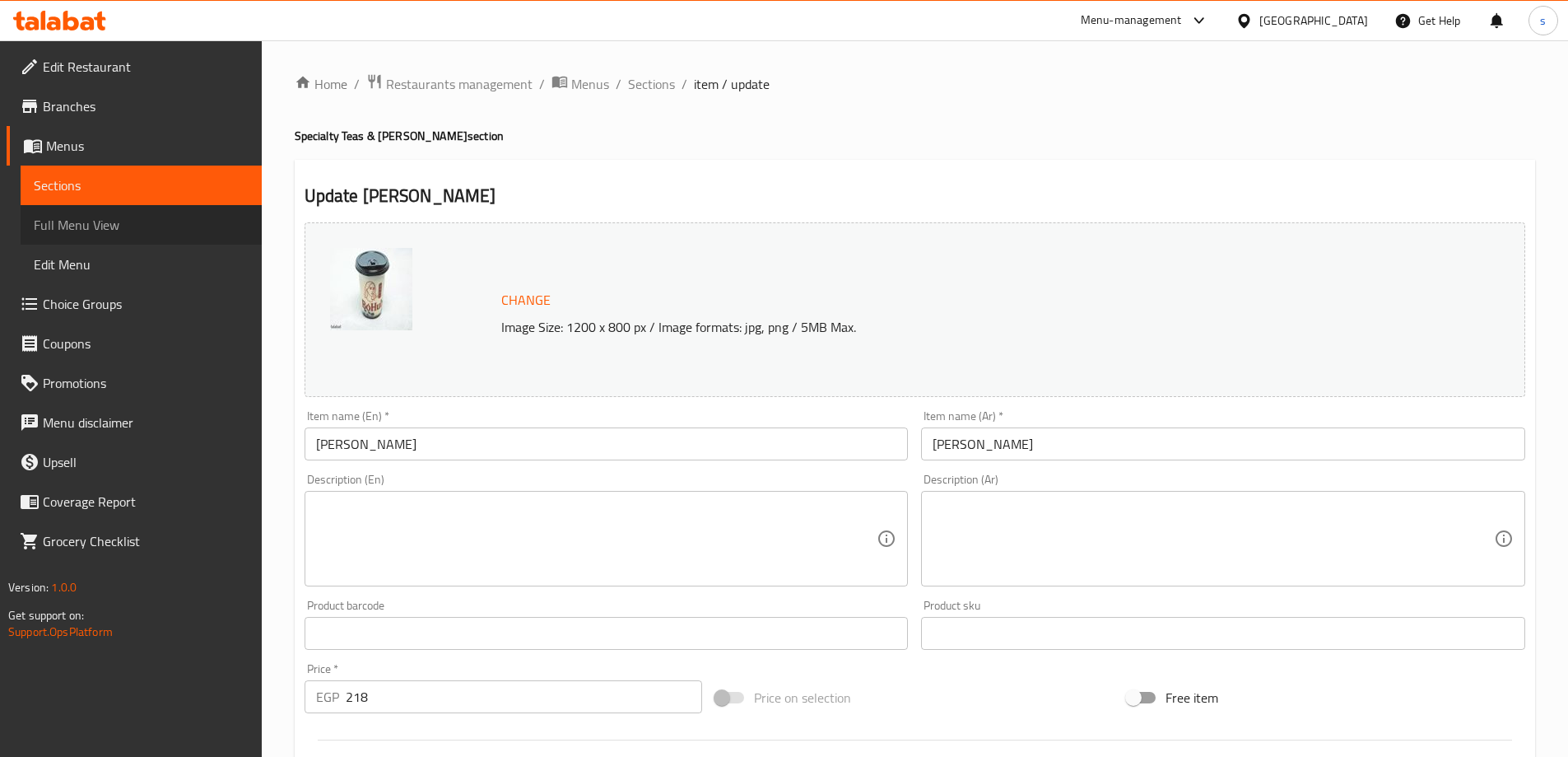
drag, startPoint x: 363, startPoint y: 3, endPoint x: 131, endPoint y: 237, distance: 329.5
click at [131, 237] on link "Full Menu View" at bounding box center [141, 224] width 241 height 39
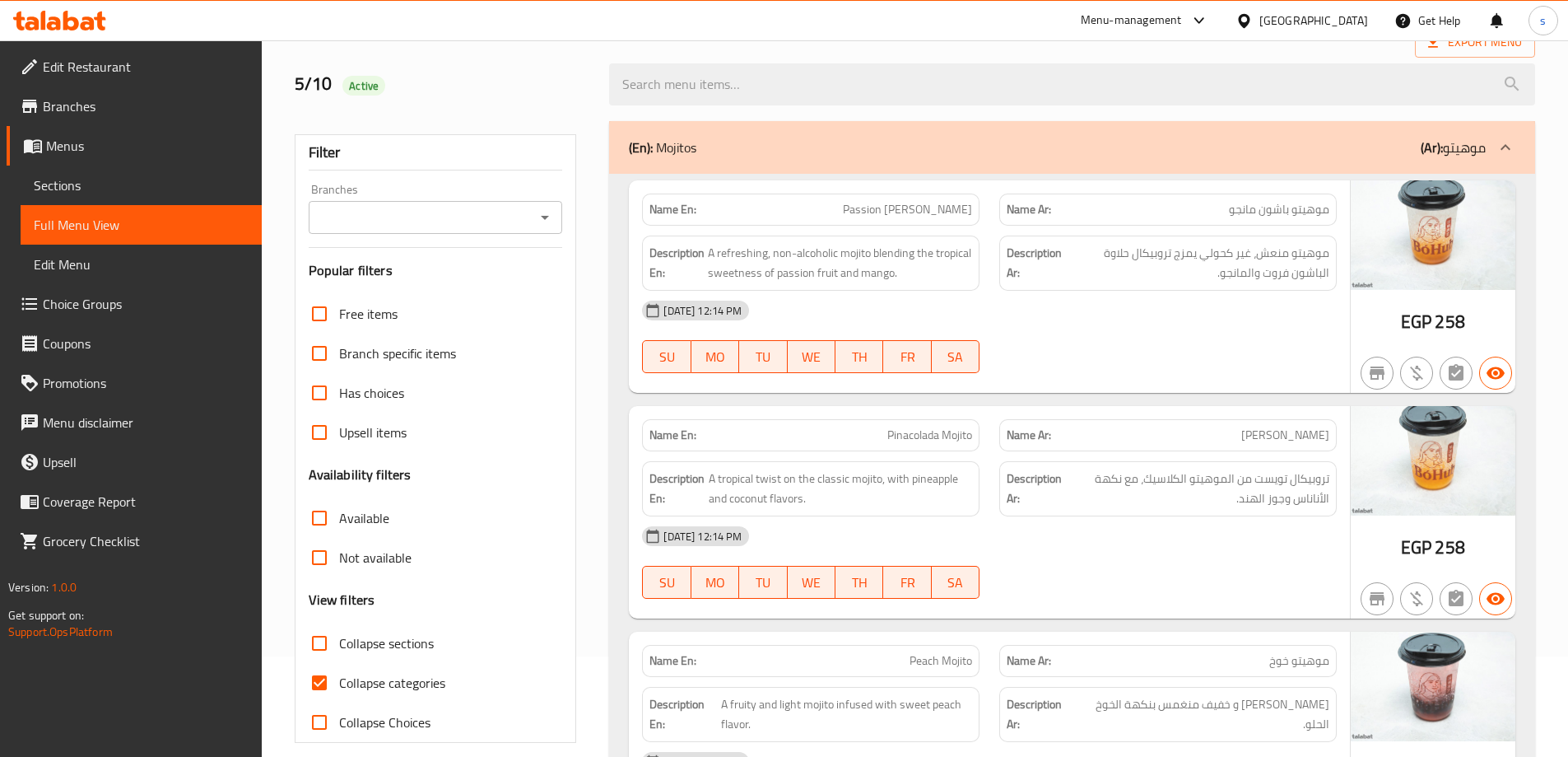
scroll to position [247, 0]
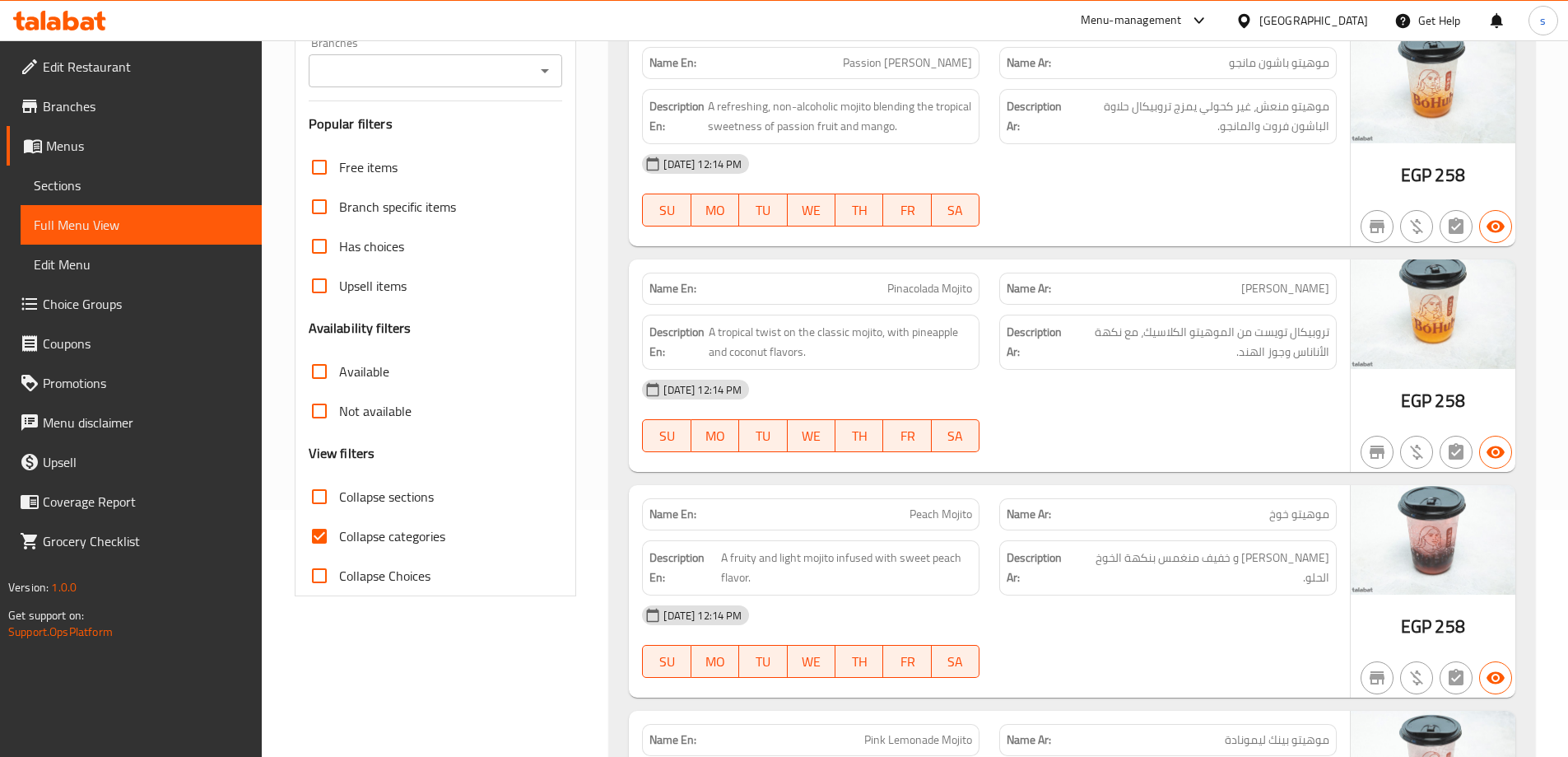
click at [321, 537] on input "Collapse categories" at bounding box center [319, 536] width 39 height 39
checkbox input "false"
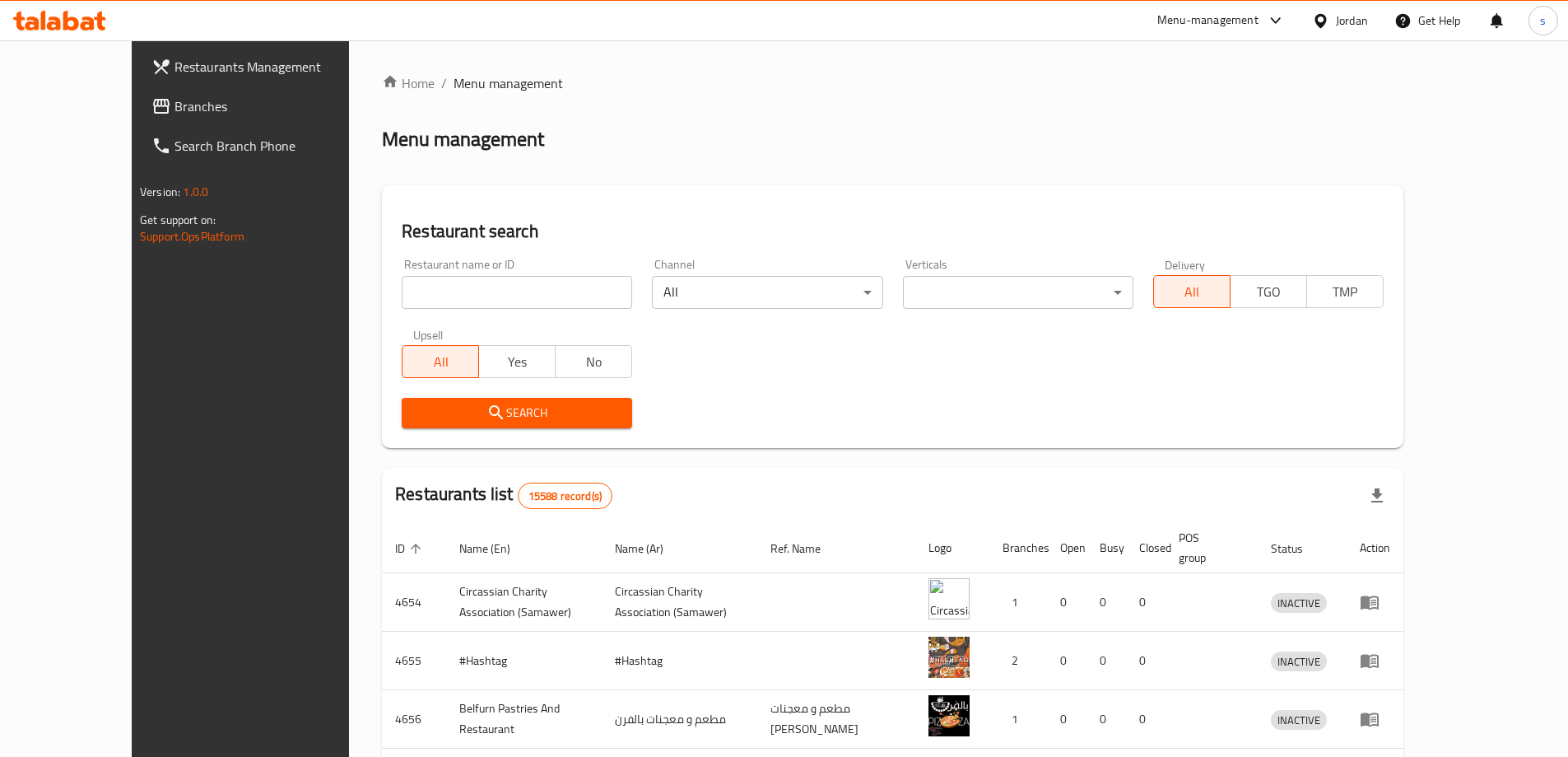
click at [655, 185] on div "Restaurant search Restaurant name or ID Restaurant name or ID Channel All ​ Ver…" at bounding box center [893, 316] width 1022 height 263
click at [1333, 21] on div at bounding box center [1324, 21] width 24 height 18
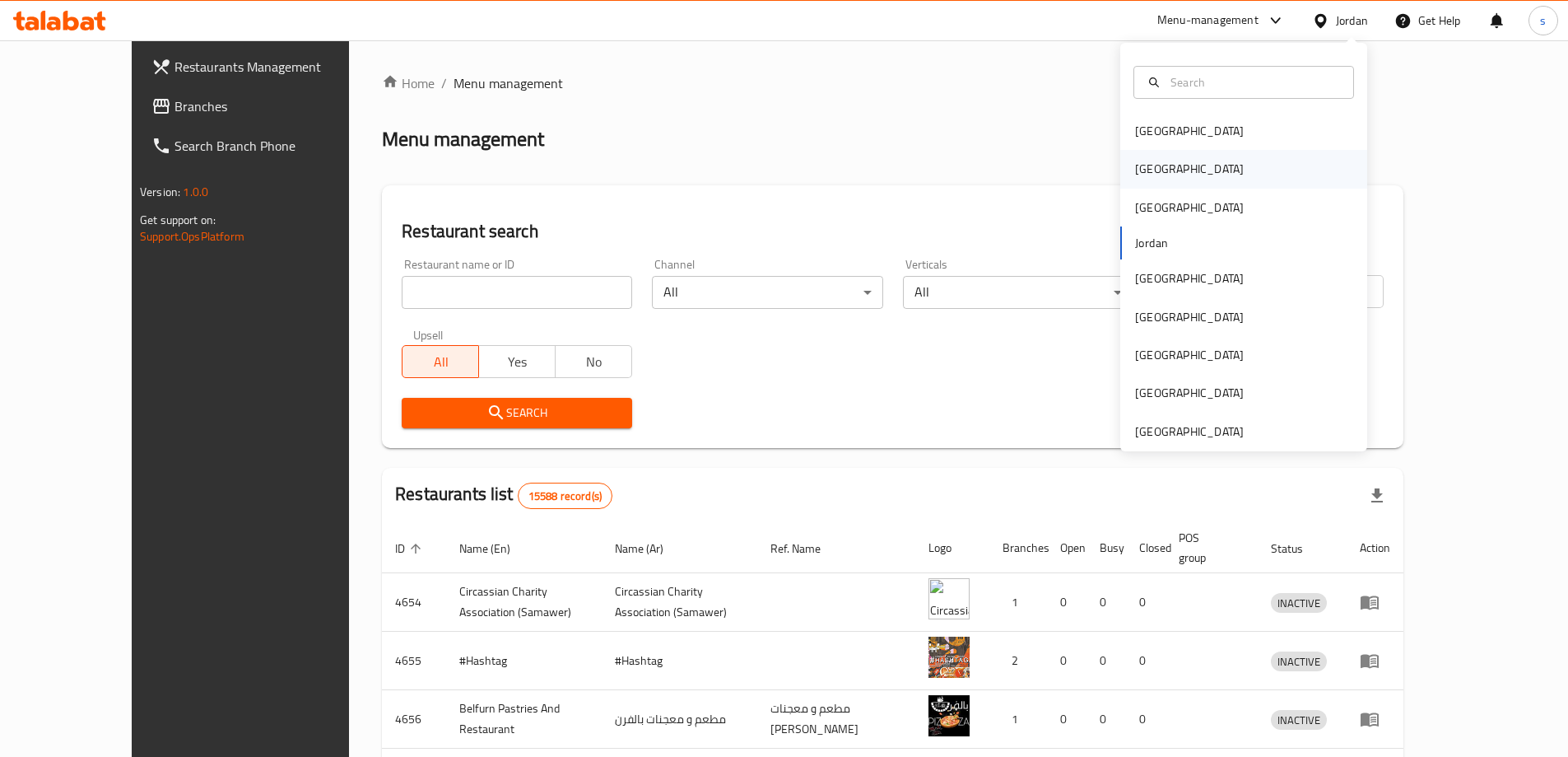
click at [1167, 173] on div "[GEOGRAPHIC_DATA]" at bounding box center [1243, 168] width 247 height 37
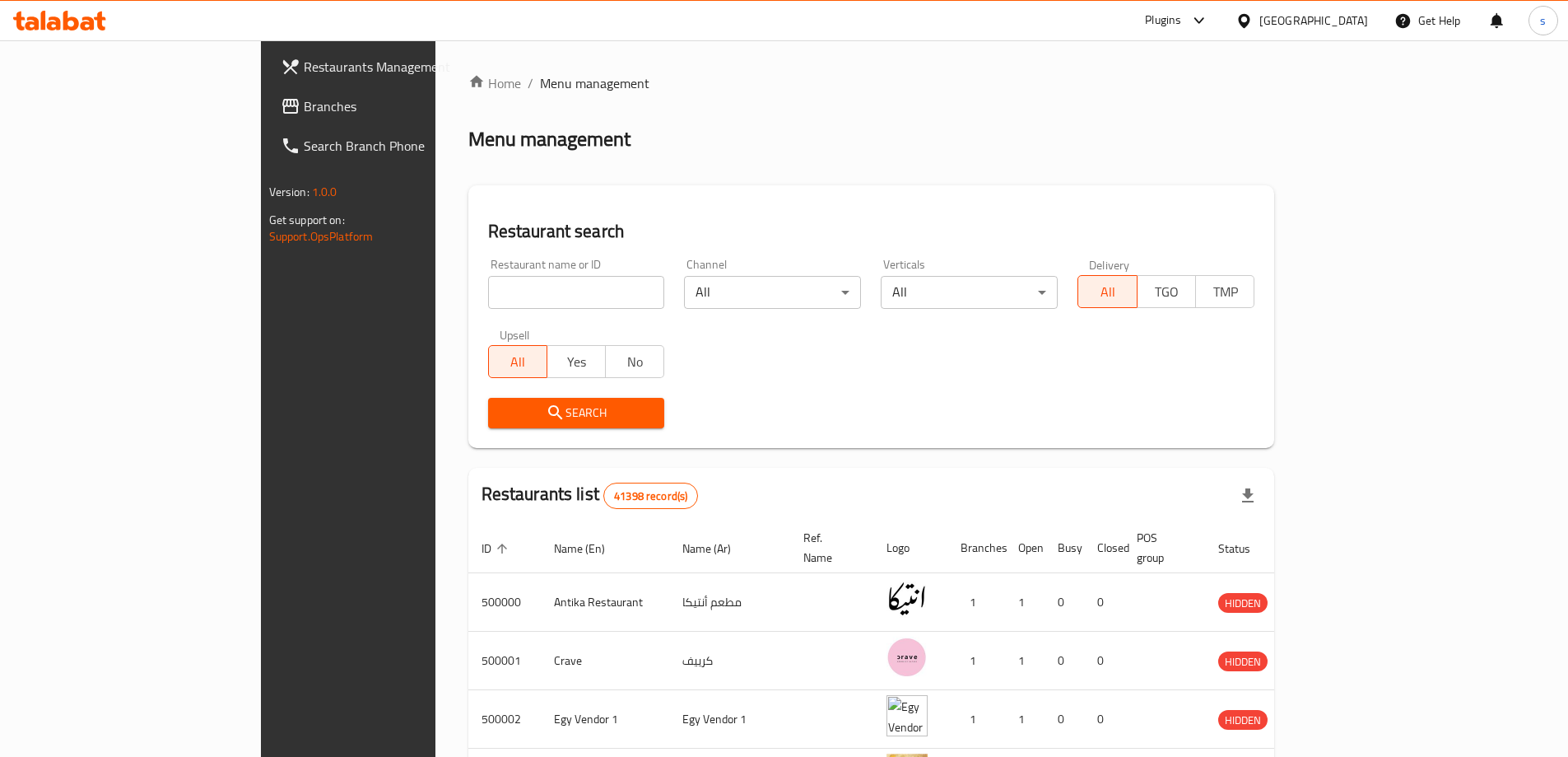
click at [891, 131] on div "Menu management" at bounding box center [872, 139] width 807 height 27
